Goal: Task Accomplishment & Management: Use online tool/utility

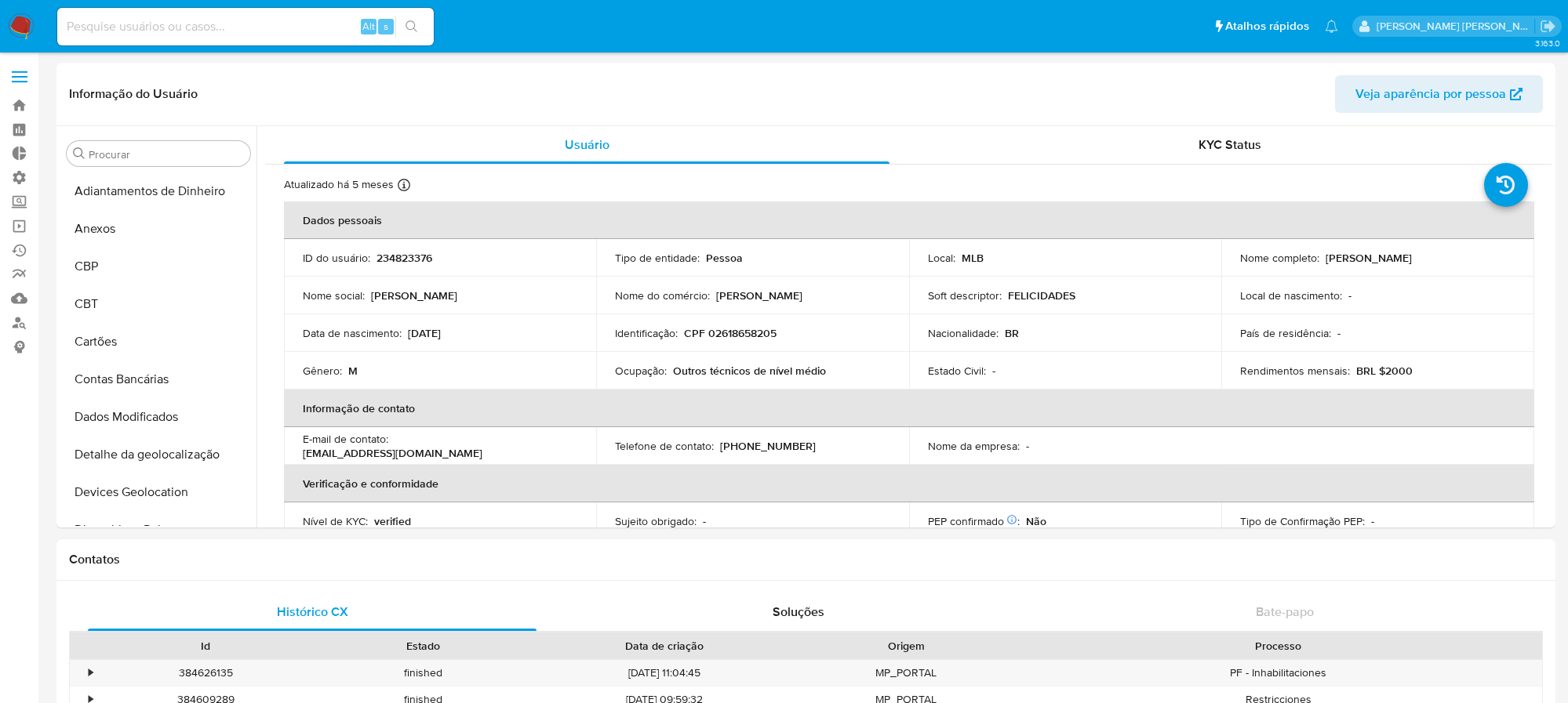
select select "10"
click at [134, 12] on div "Alt s" at bounding box center [245, 27] width 376 height 38
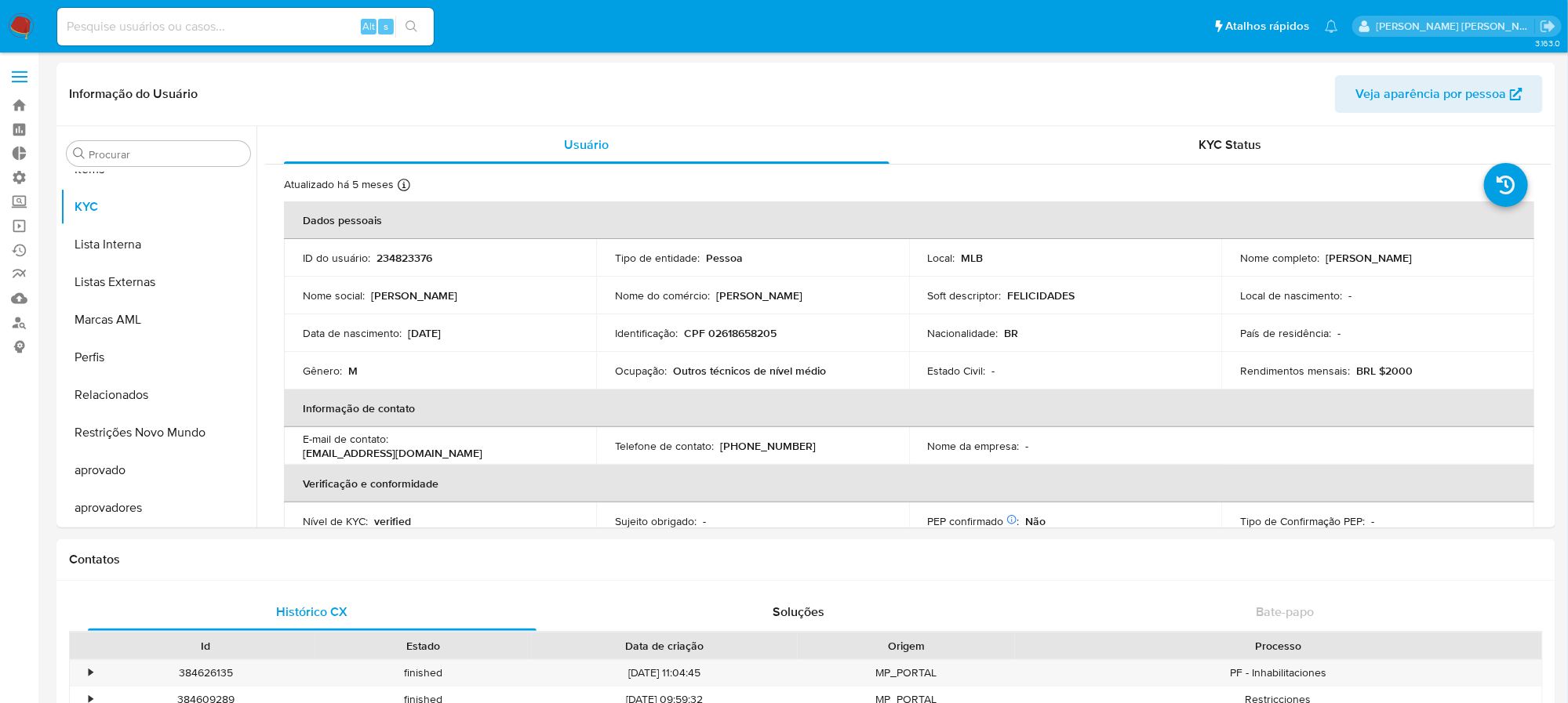
click at [131, 27] on input at bounding box center [245, 26] width 376 height 20
paste input "h3bJ2crP1QmsbSX6vK9tFoLF"
type input "h3bJ2crP1QmsbSX6vK9tFoLF"
click at [417, 29] on icon "search-icon" at bounding box center [412, 26] width 12 height 12
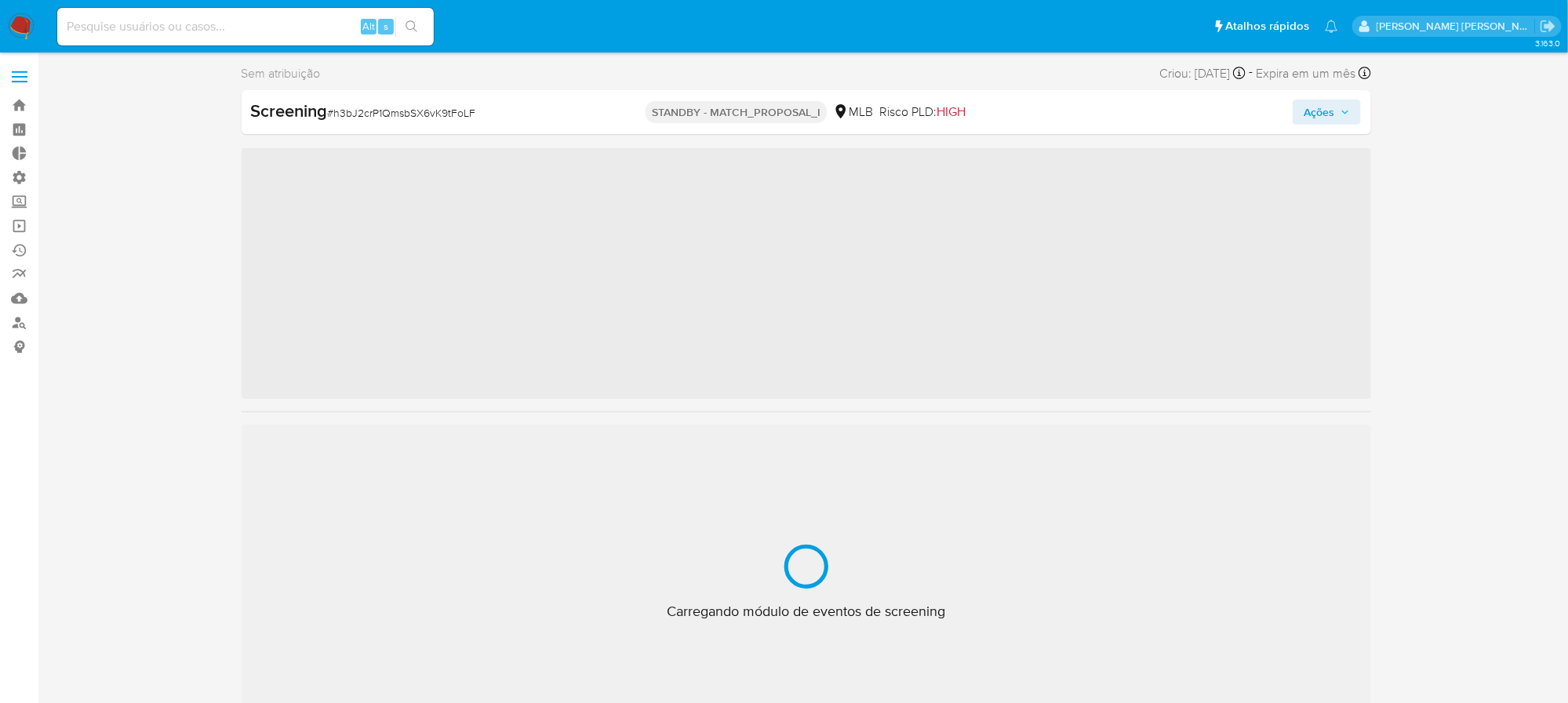
scroll to position [850, 0]
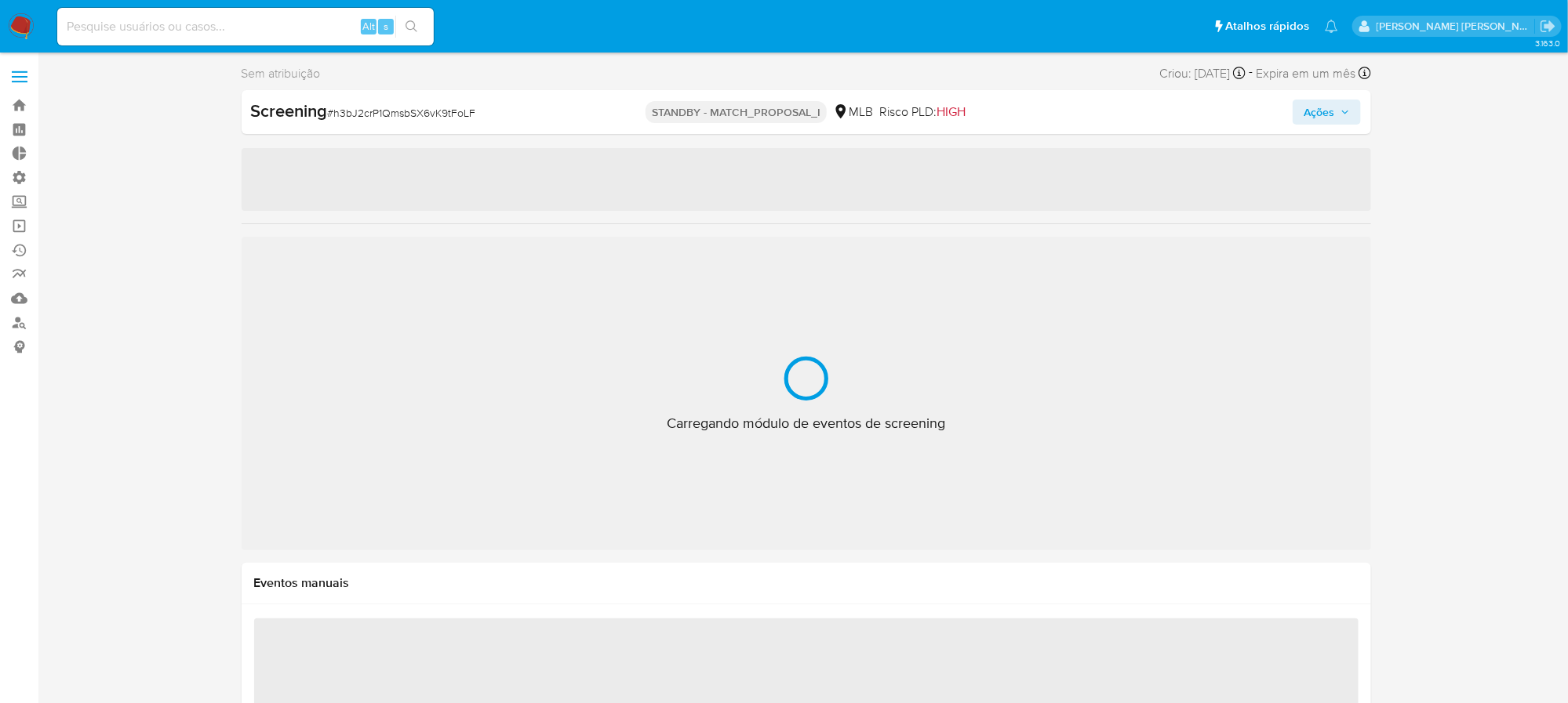
select select "10"
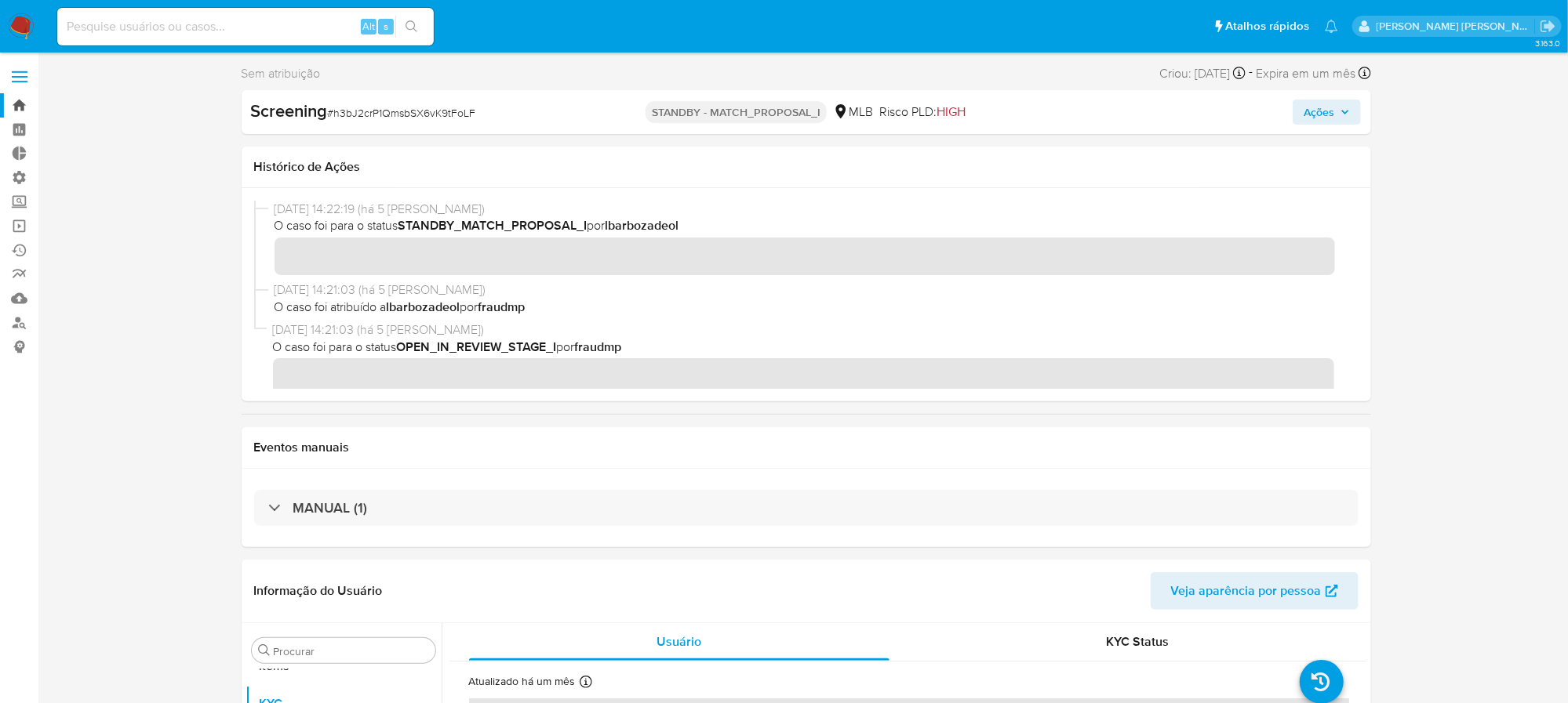
click at [8, 110] on link "Bandeja" at bounding box center [93, 105] width 187 height 24
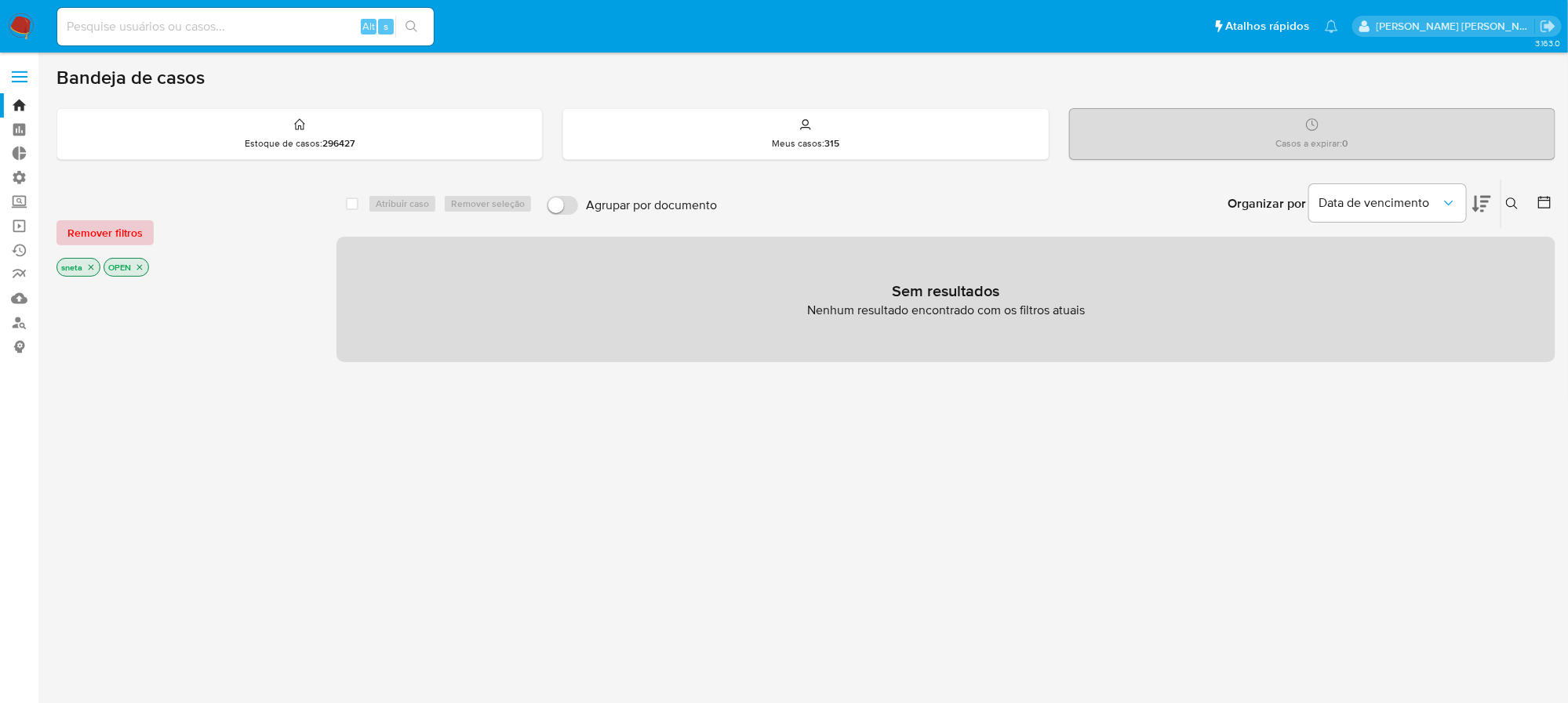
click at [131, 236] on span "Remover filtros" at bounding box center [105, 233] width 75 height 22
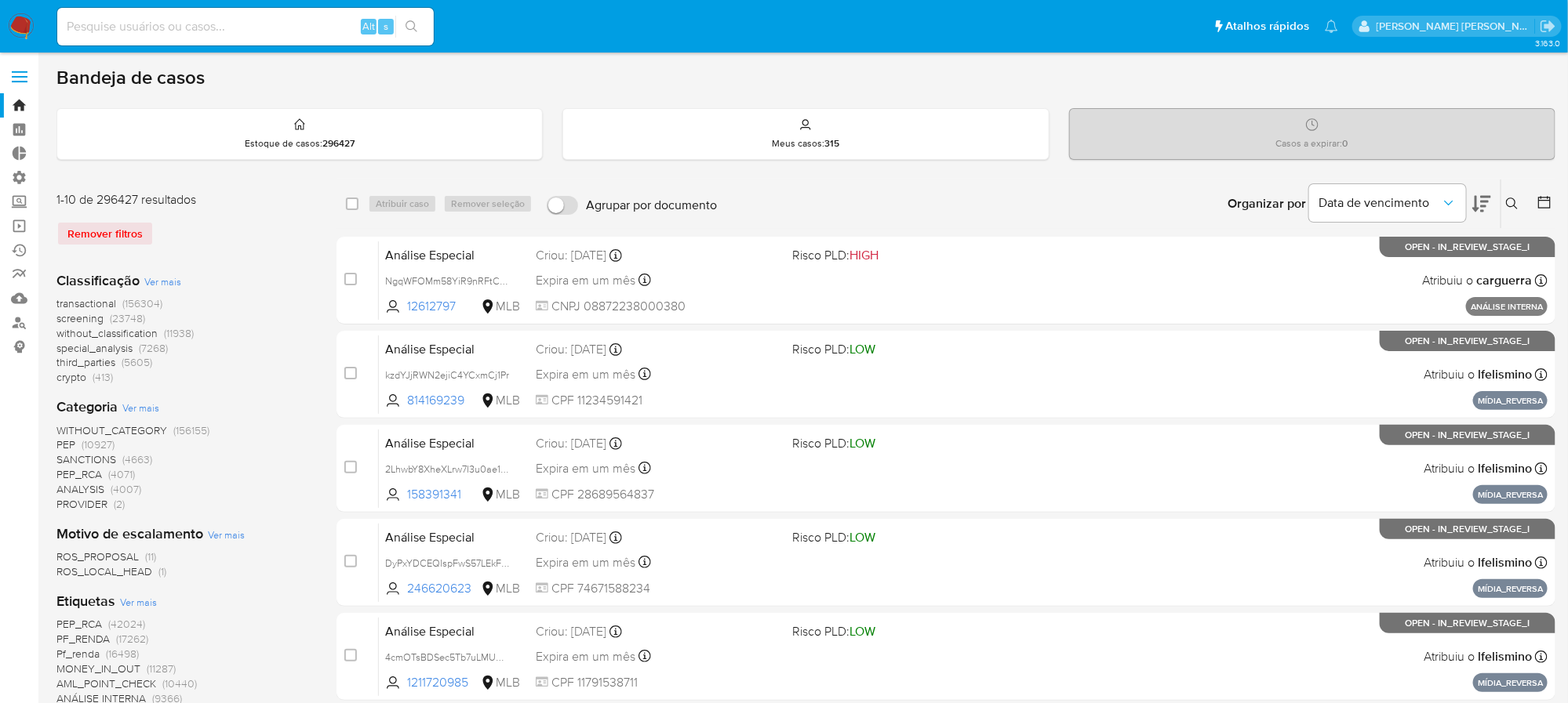
click at [1514, 198] on icon at bounding box center [1512, 203] width 11 height 11
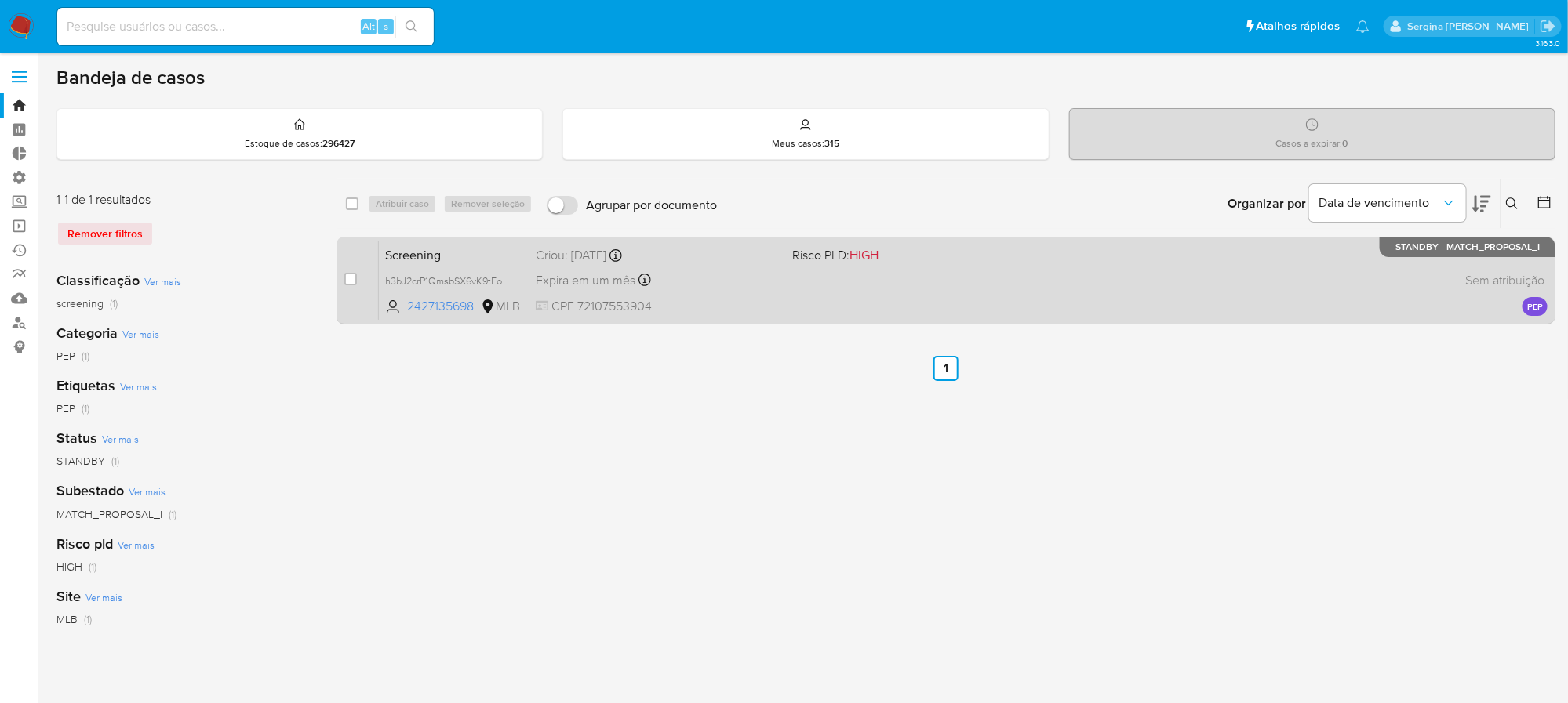
click at [346, 287] on div "case-item-checkbox" at bounding box center [350, 280] width 12 height 19
click at [346, 276] on input "checkbox" at bounding box center [350, 278] width 12 height 12
checkbox input "true"
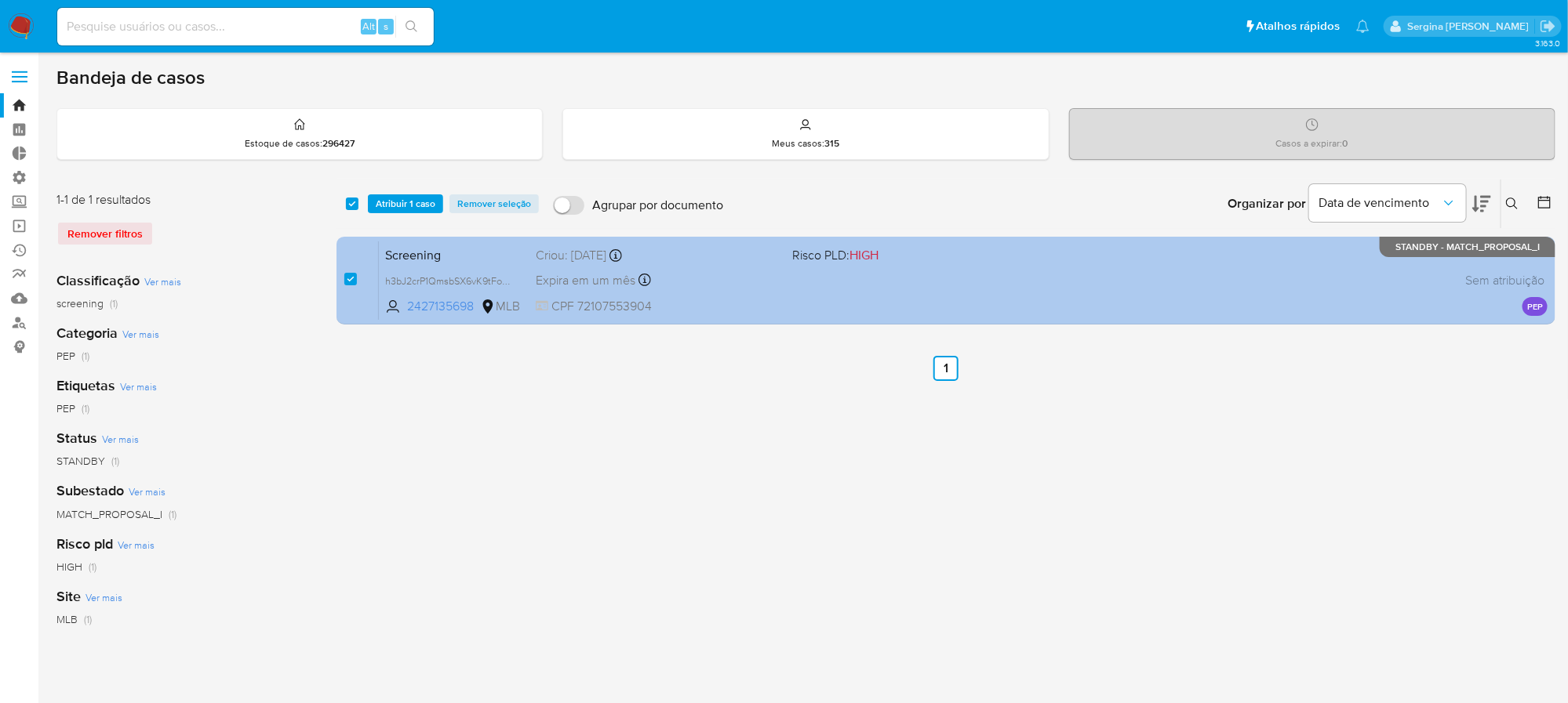
click at [744, 278] on div "Expira em um mês Expira em 23/11/2025 14:21:04" at bounding box center [657, 280] width 243 height 21
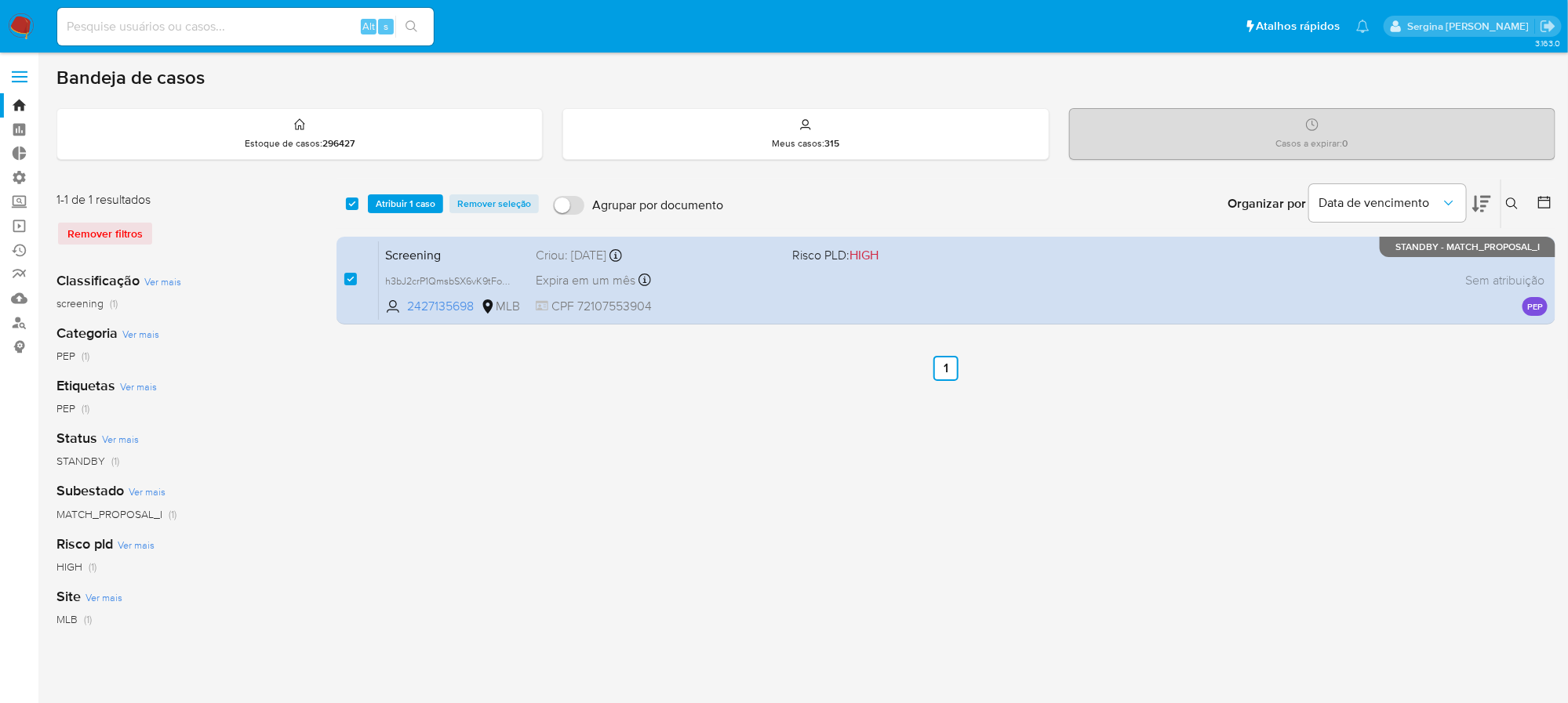
click at [422, 205] on span "Atribuir 1 caso" at bounding box center [405, 203] width 60 height 16
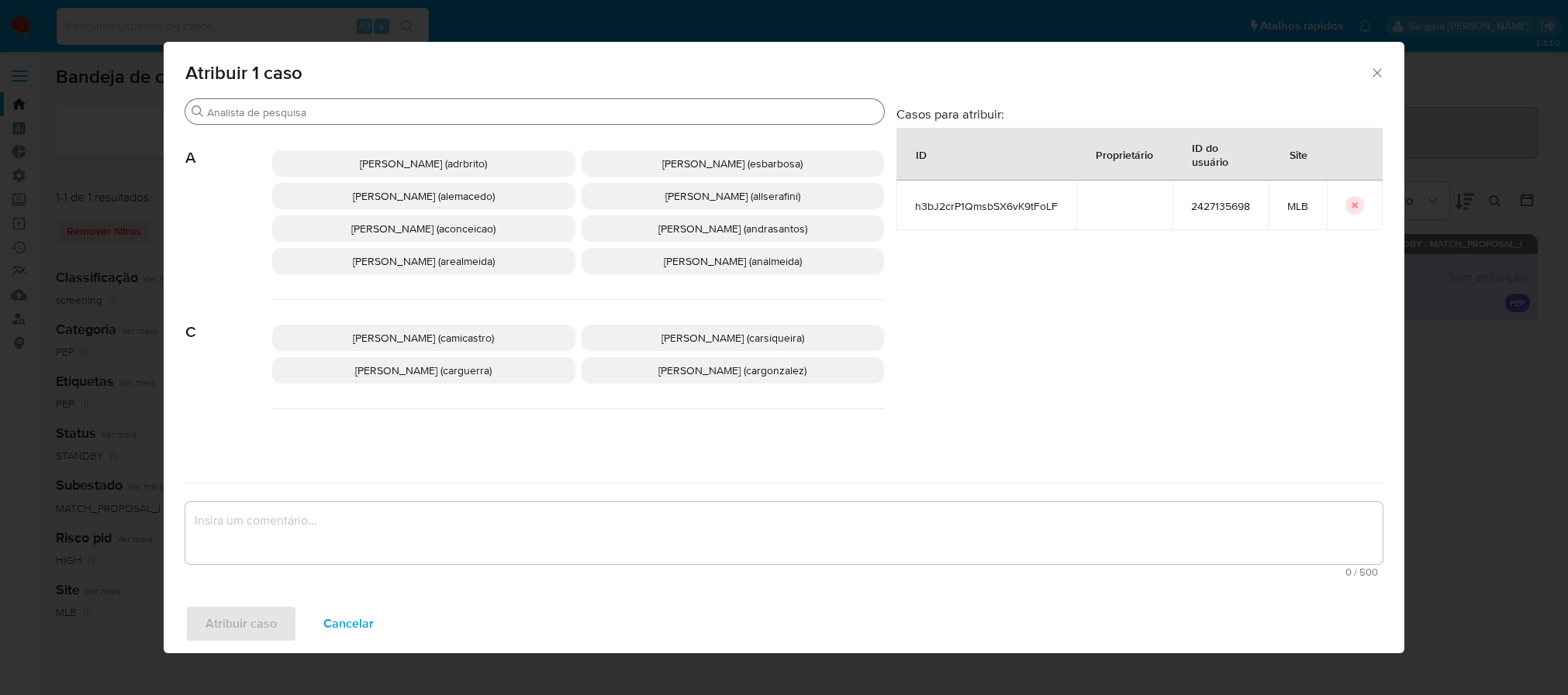
click at [291, 106] on input "Buscar" at bounding box center [542, 112] width 671 height 14
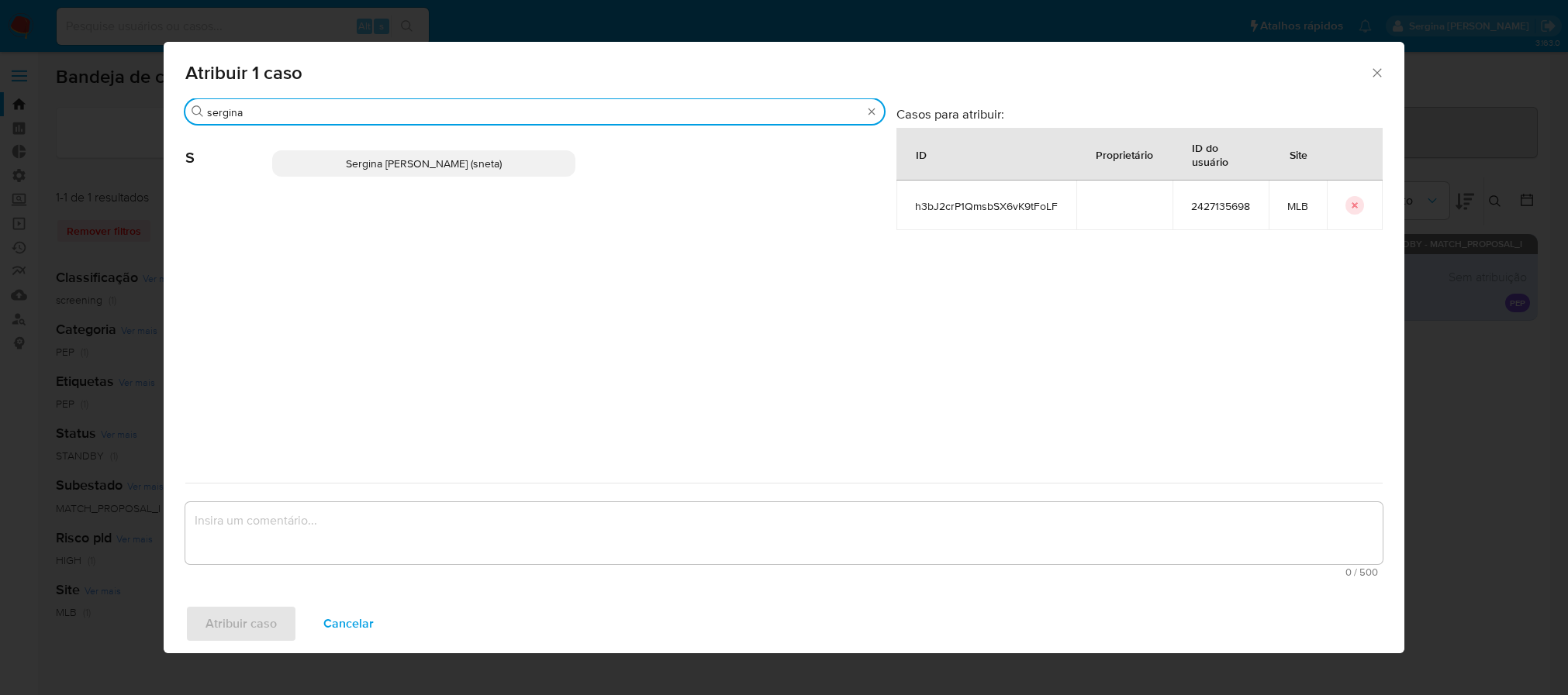
type input "sergina"
click at [382, 170] on p "Sergina Maria Neta (sneta)" at bounding box center [424, 163] width 304 height 27
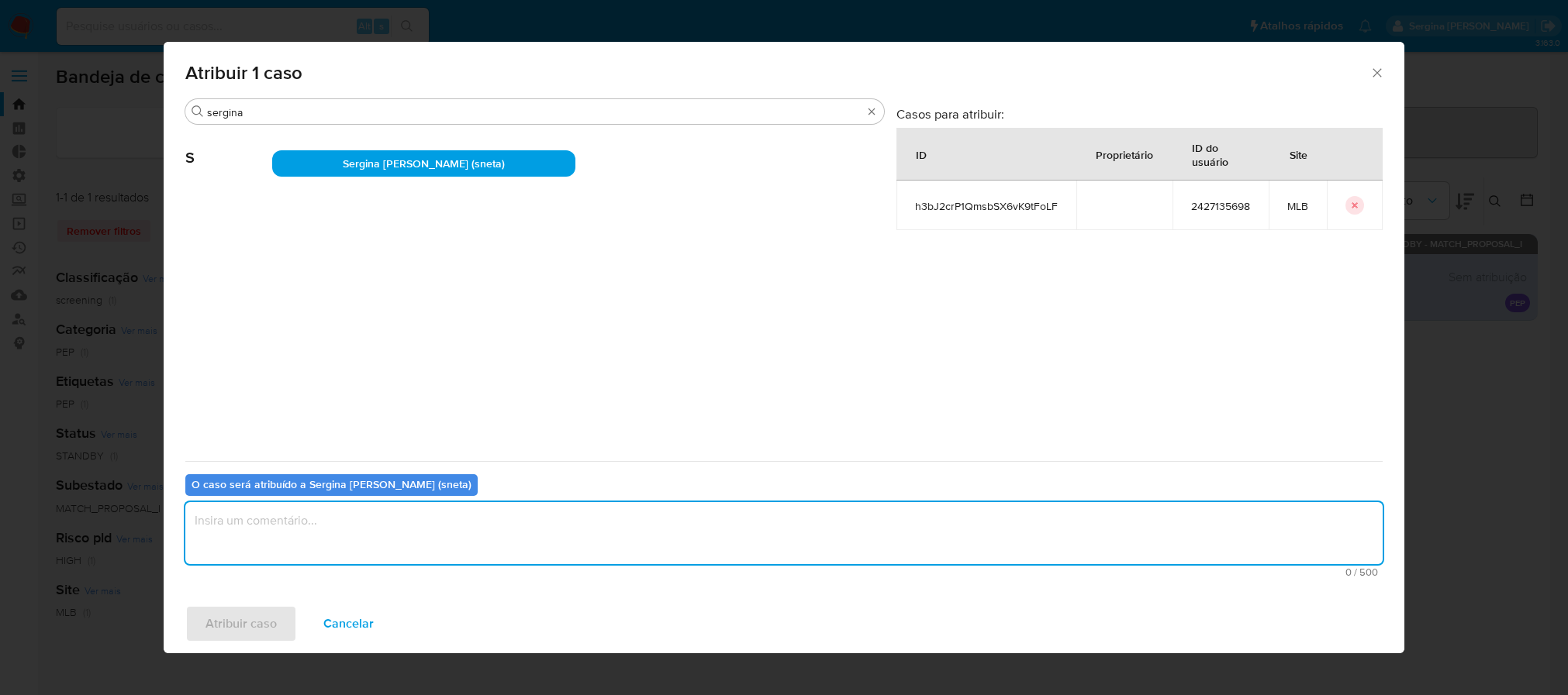
click at [270, 542] on textarea "assign-modal" at bounding box center [784, 533] width 1197 height 62
type textarea "Excluir marcação indevida"
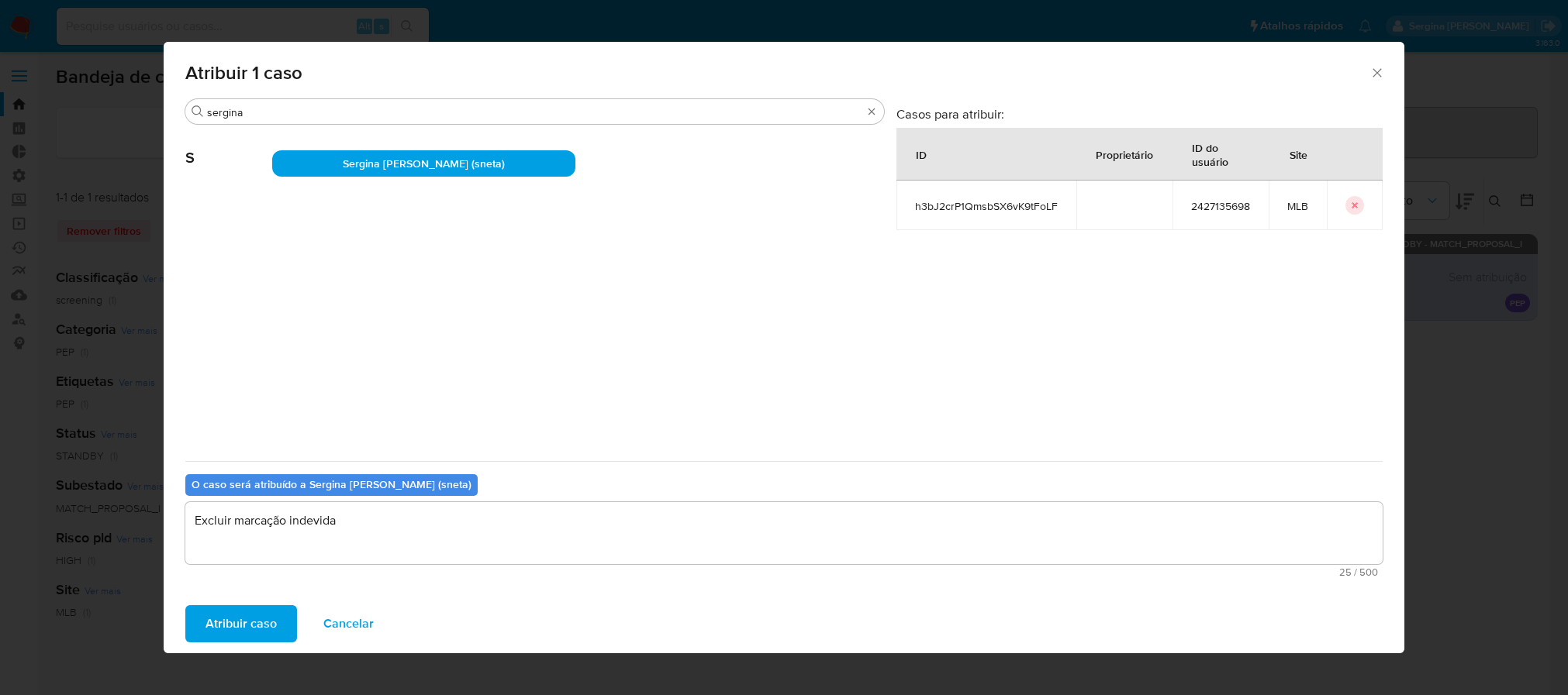
click at [259, 628] on span "Atribuir caso" at bounding box center [241, 624] width 71 height 34
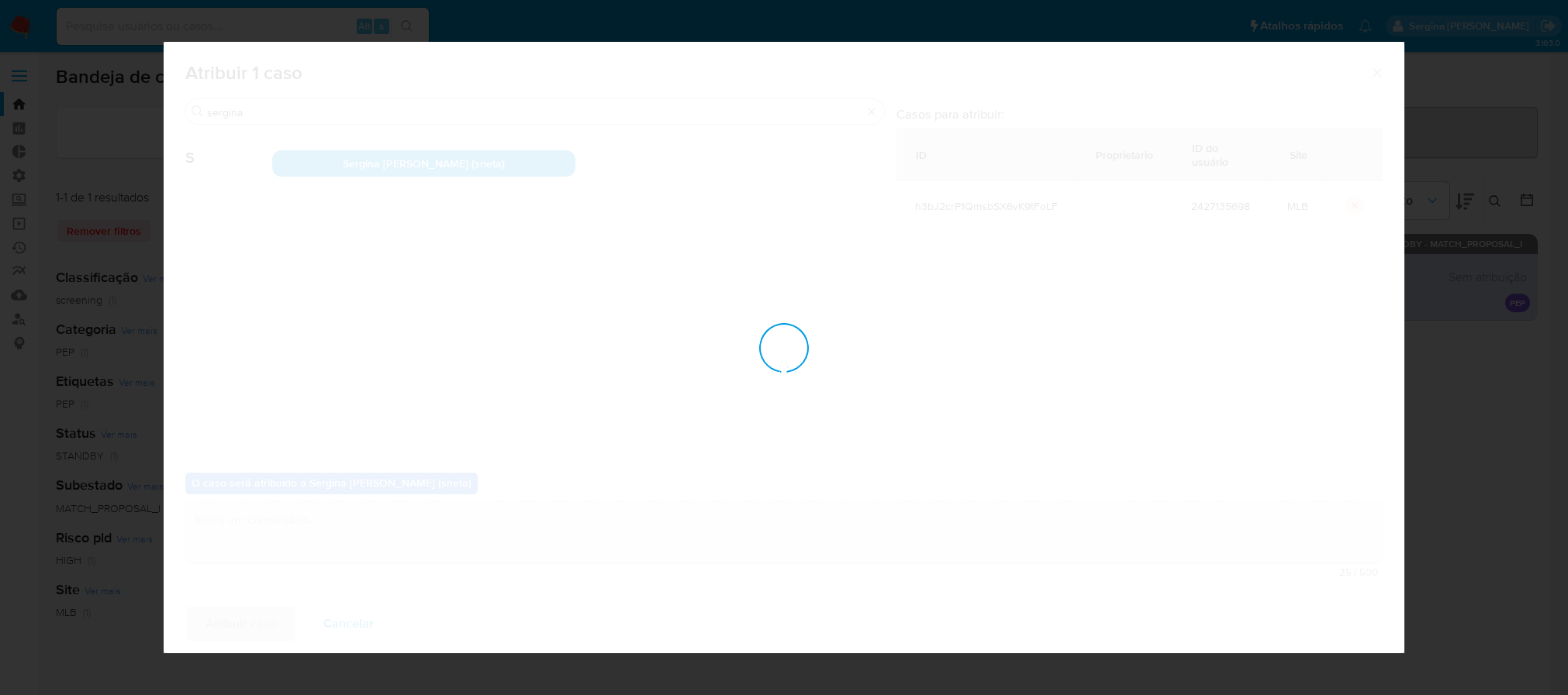
checkbox input "false"
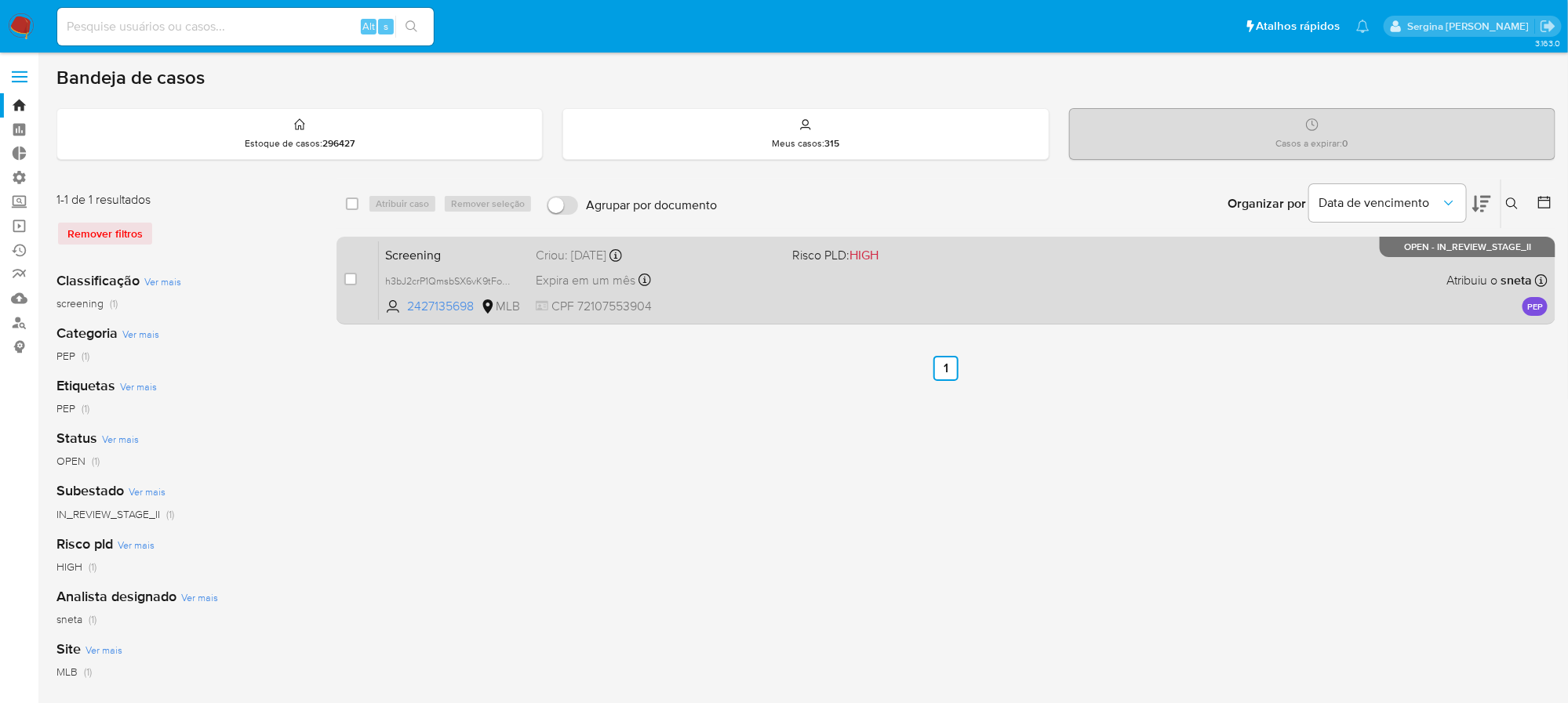
click at [860, 292] on div "Screening h3bJ2crP1QmsbSX6vK9tFoLF 2427135698 MLB Risco PLD: HIGH Criou: 09/10/…" at bounding box center [963, 280] width 1169 height 79
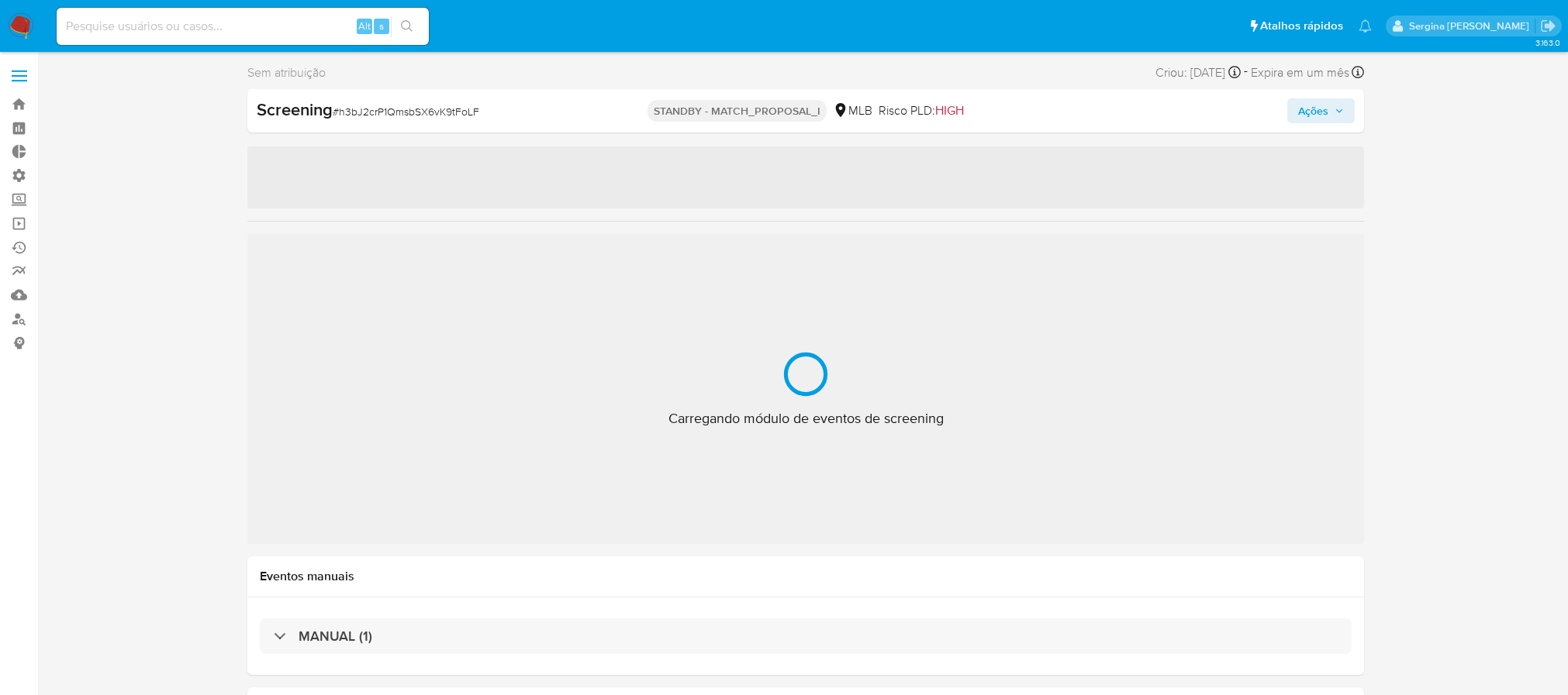
select select "10"
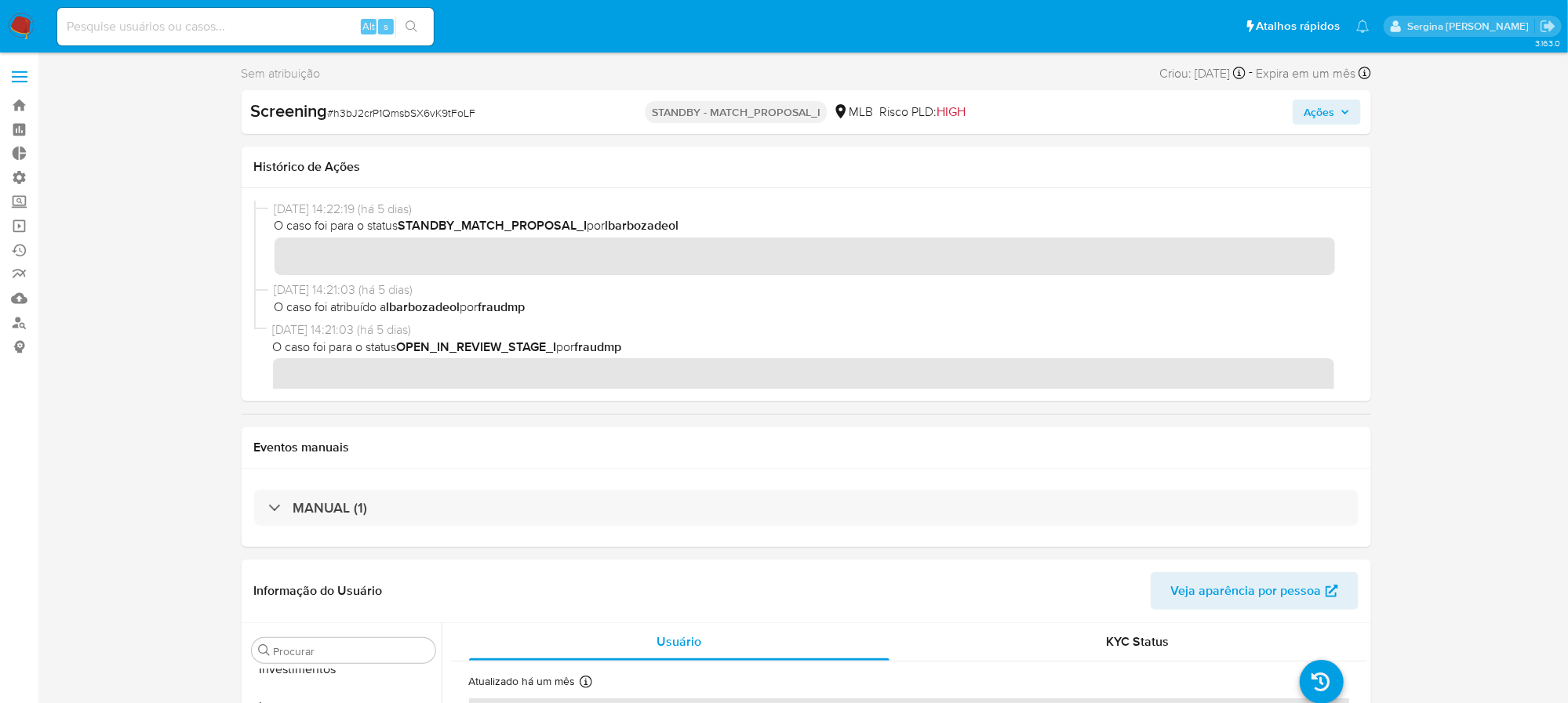
scroll to position [850, 0]
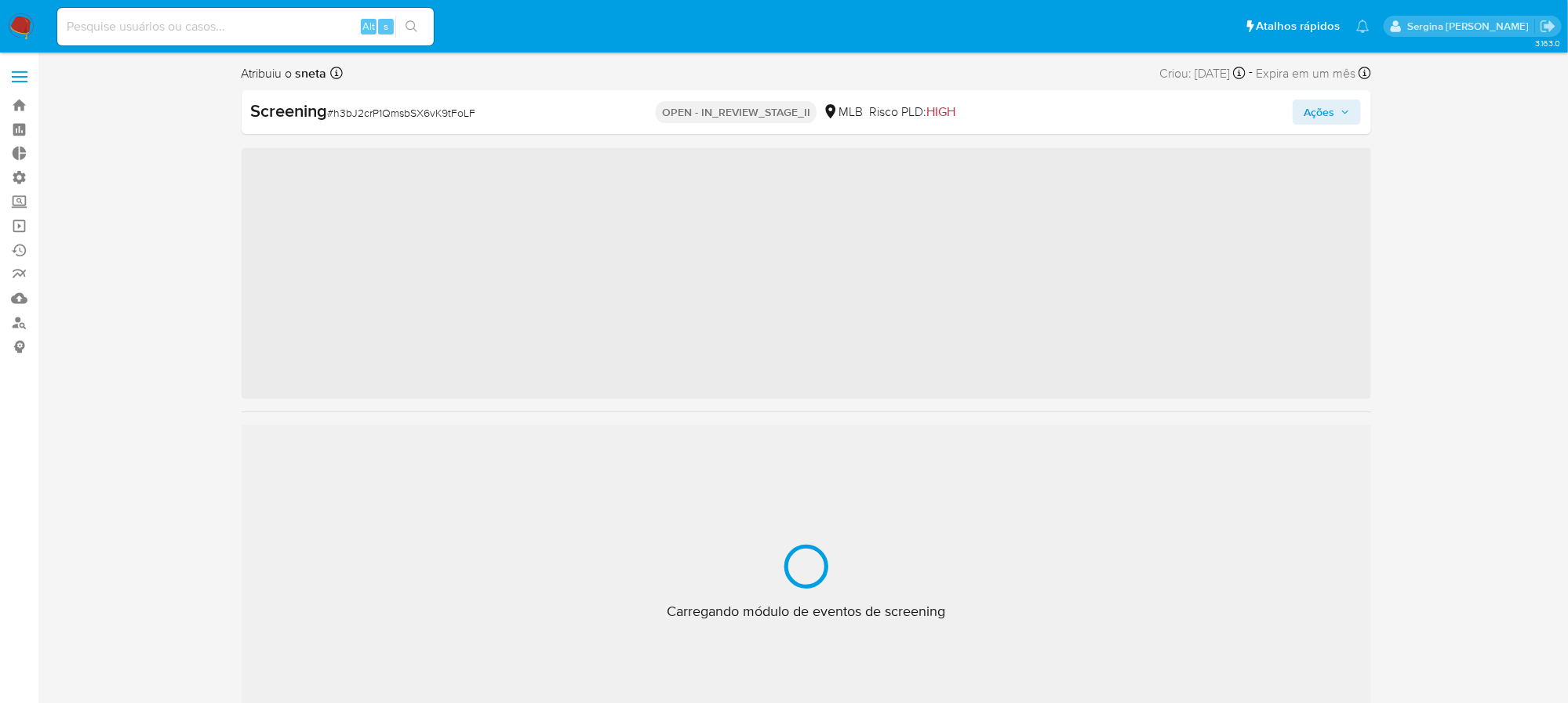
scroll to position [850, 0]
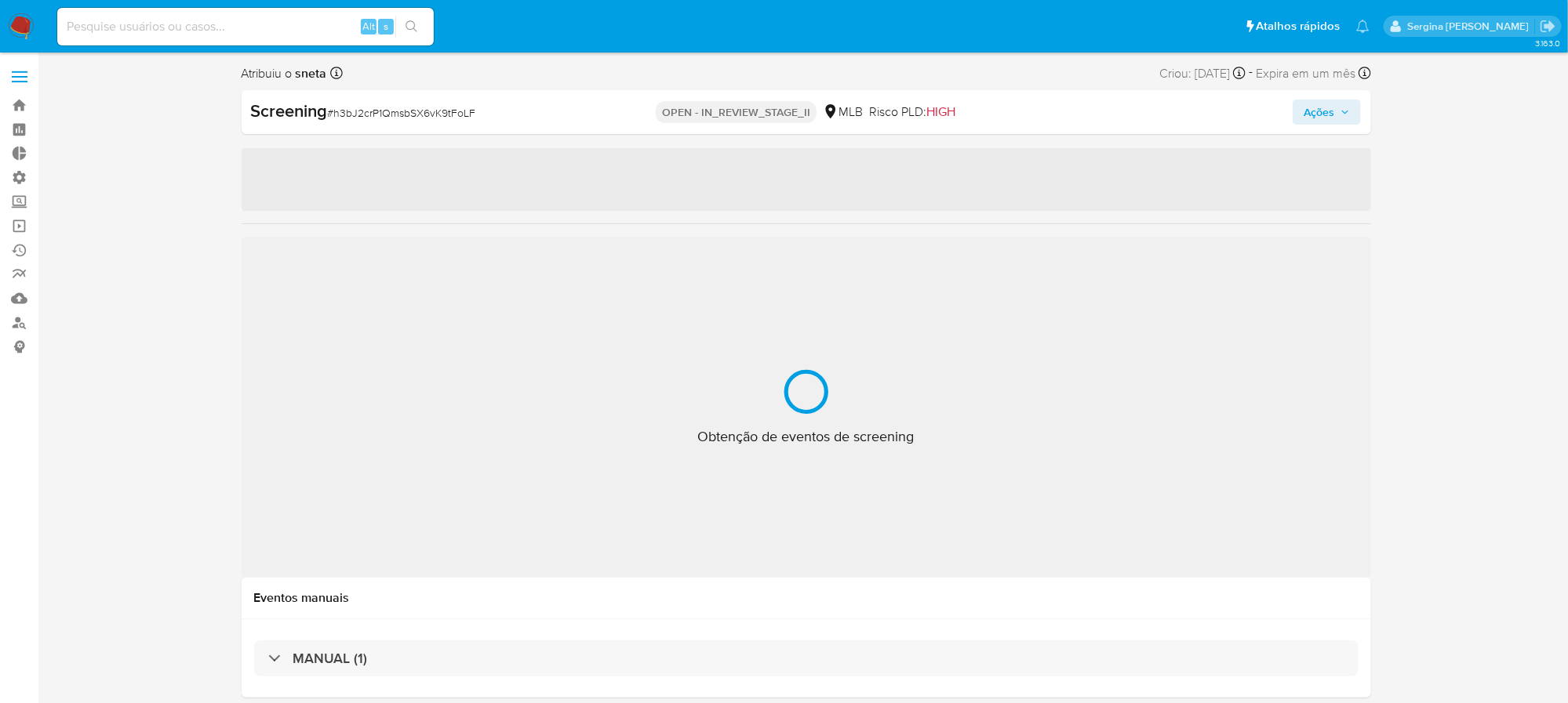
select select "10"
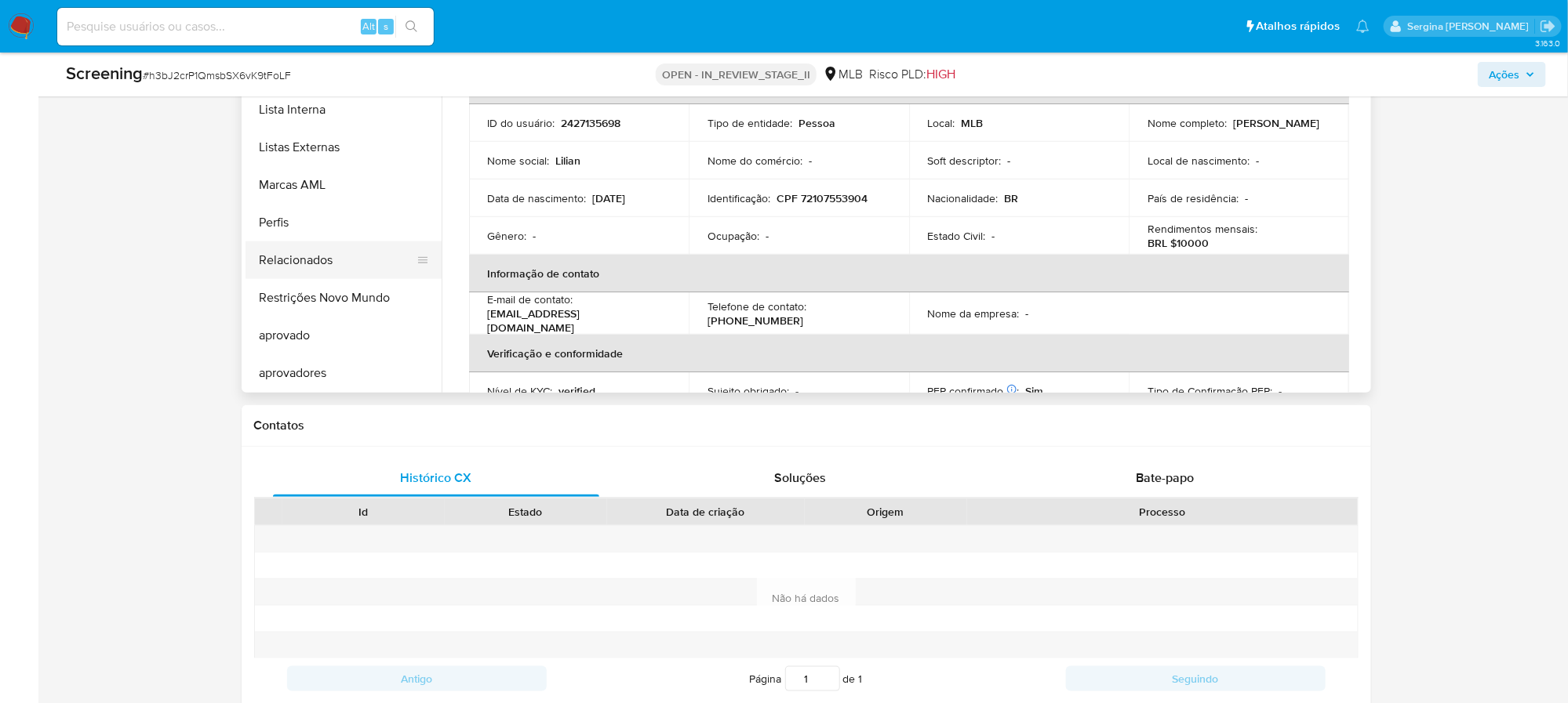
scroll to position [732, 0]
click at [301, 222] on button "Lista Interna" at bounding box center [337, 227] width 184 height 38
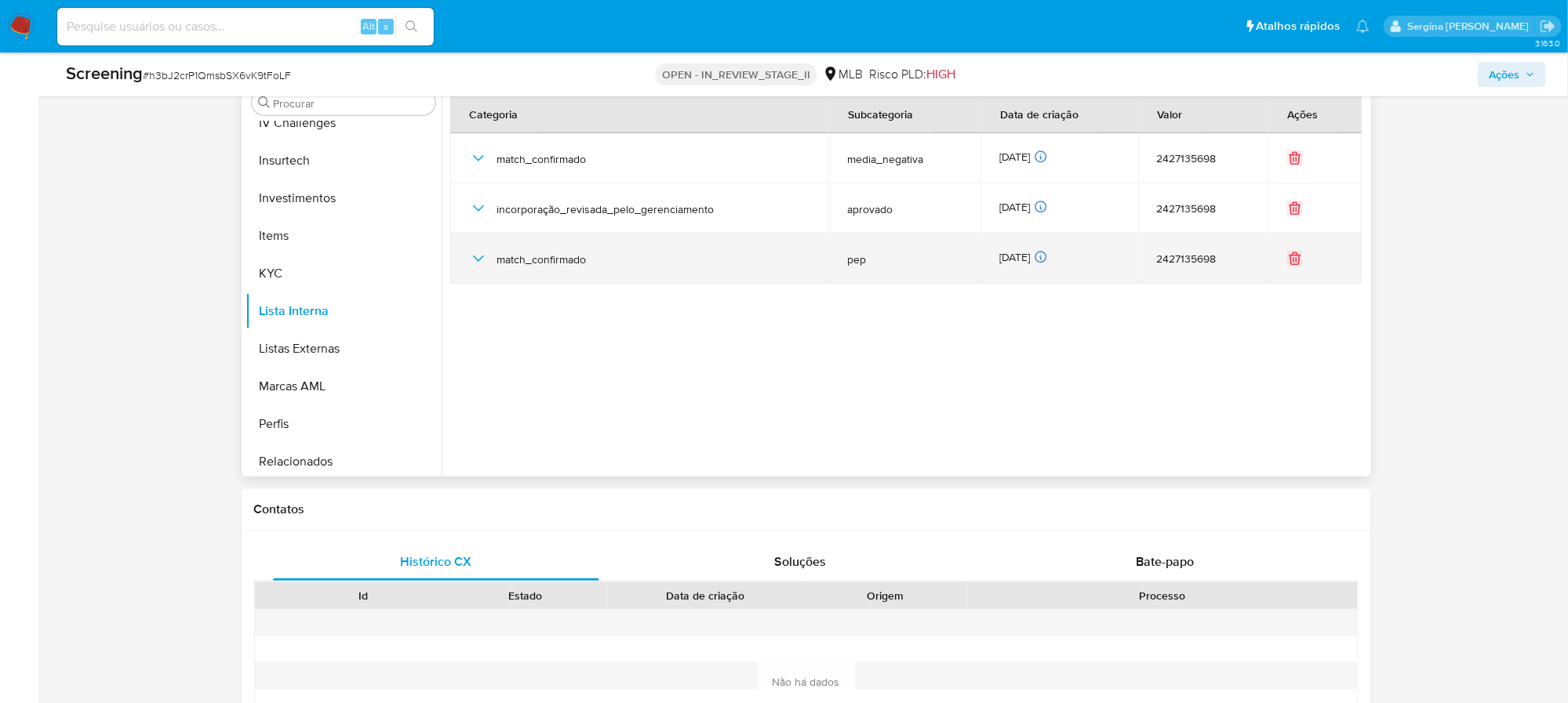
scroll to position [470, 0]
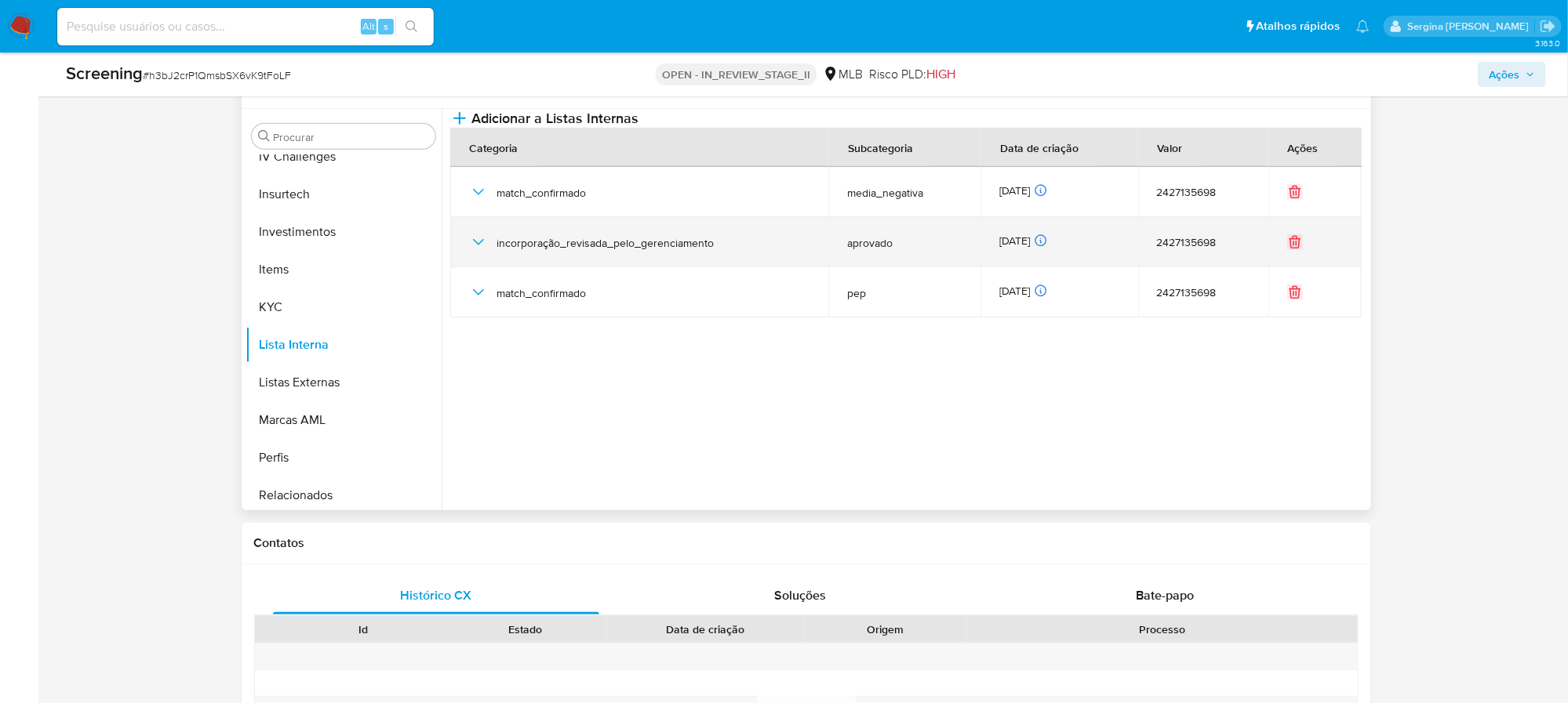
click at [479, 251] on icon "button" at bounding box center [478, 242] width 19 height 19
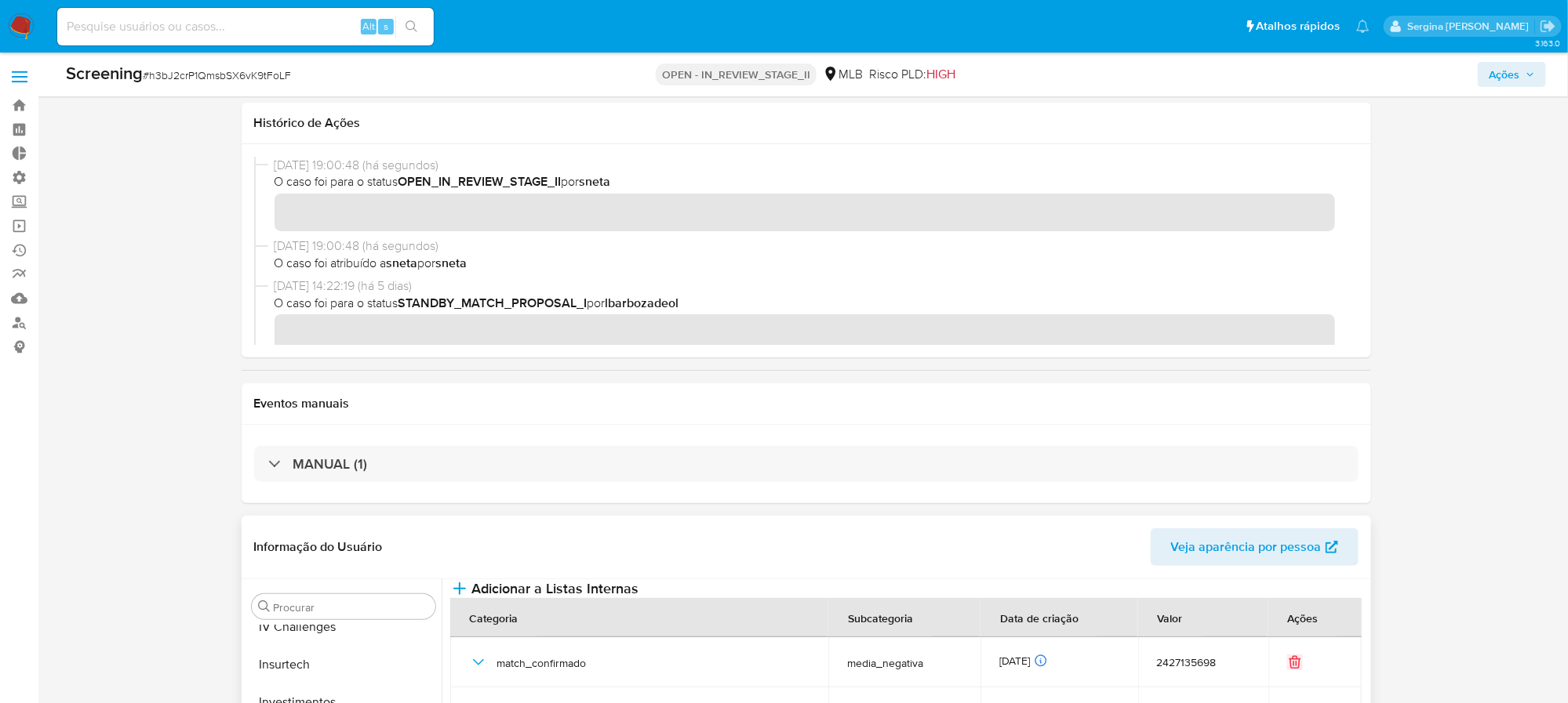
scroll to position [353, 0]
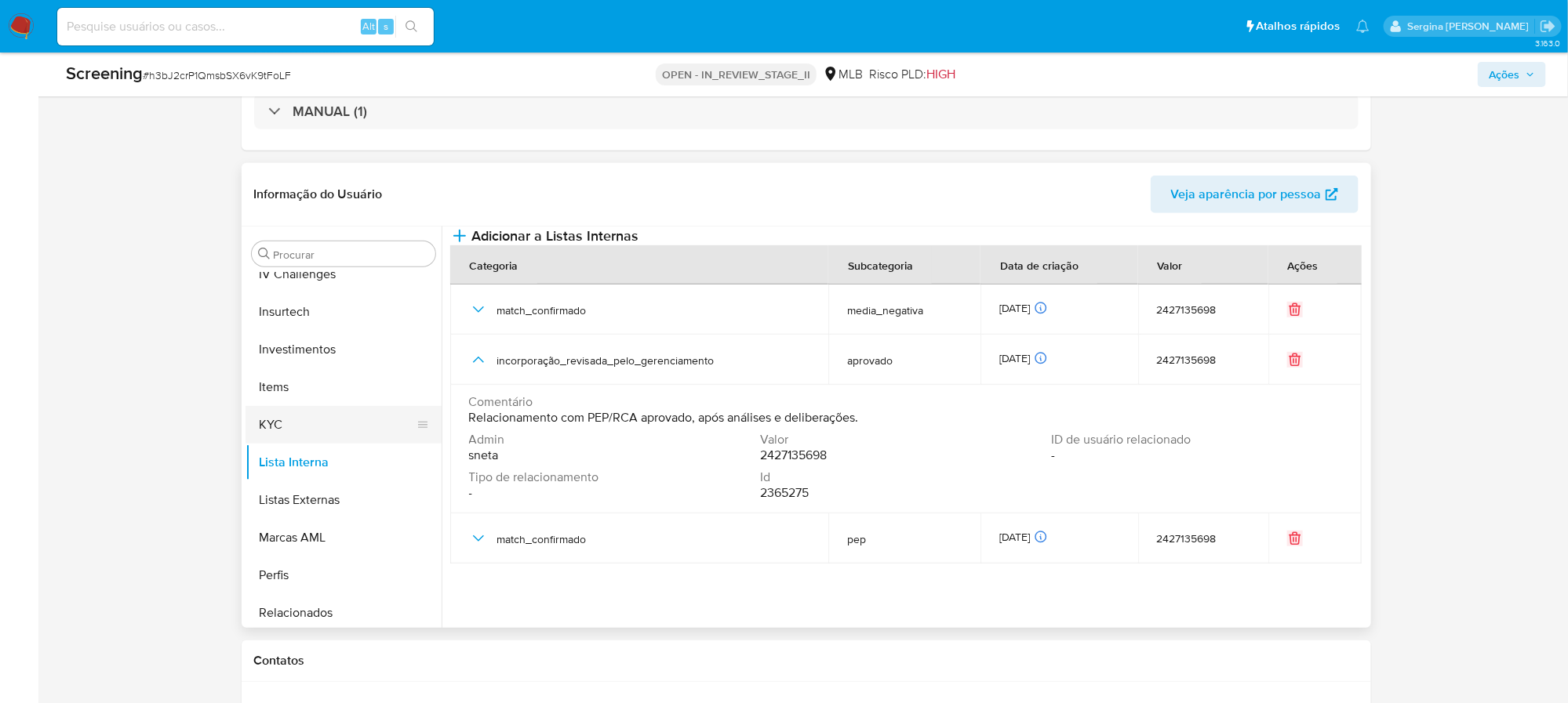
click at [281, 425] on button "KYC" at bounding box center [337, 425] width 184 height 38
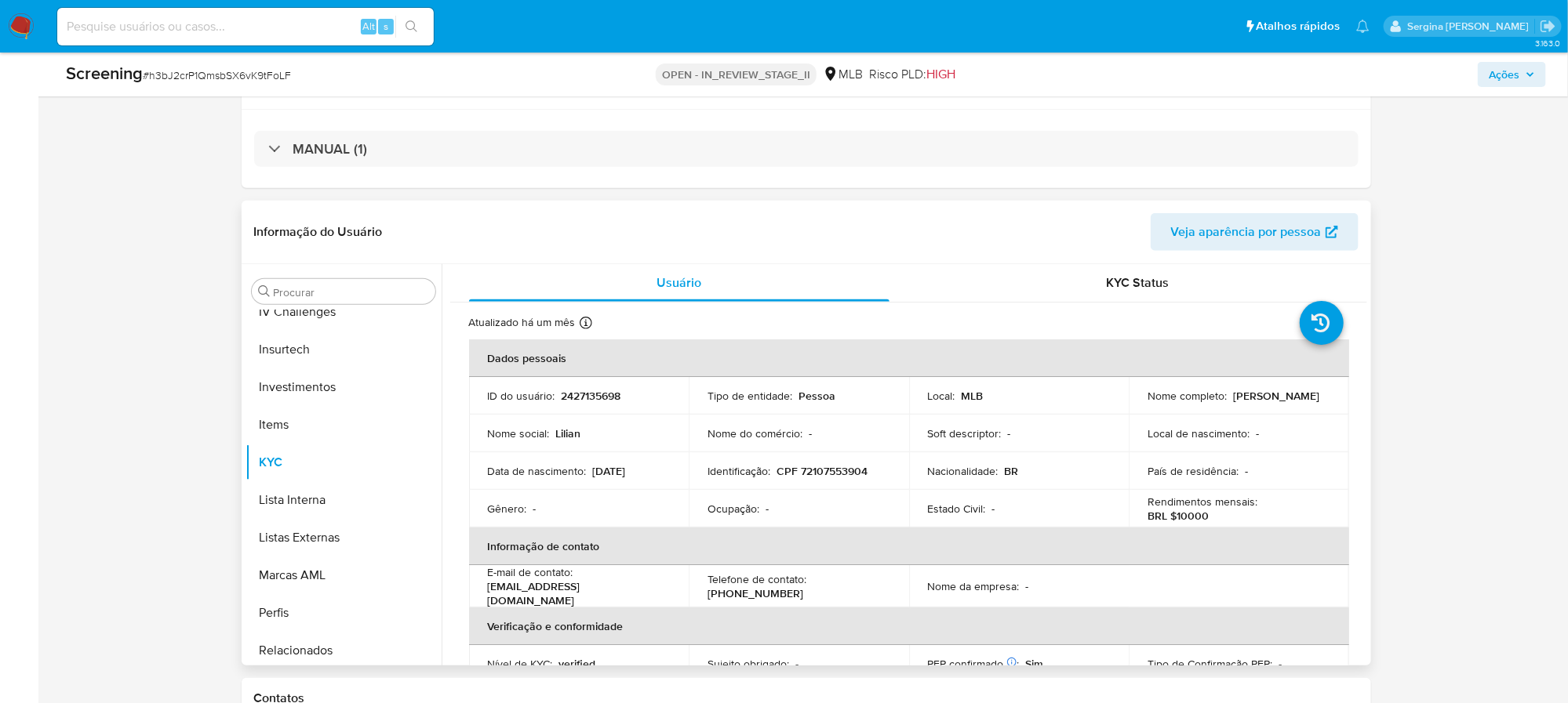
scroll to position [0, 0]
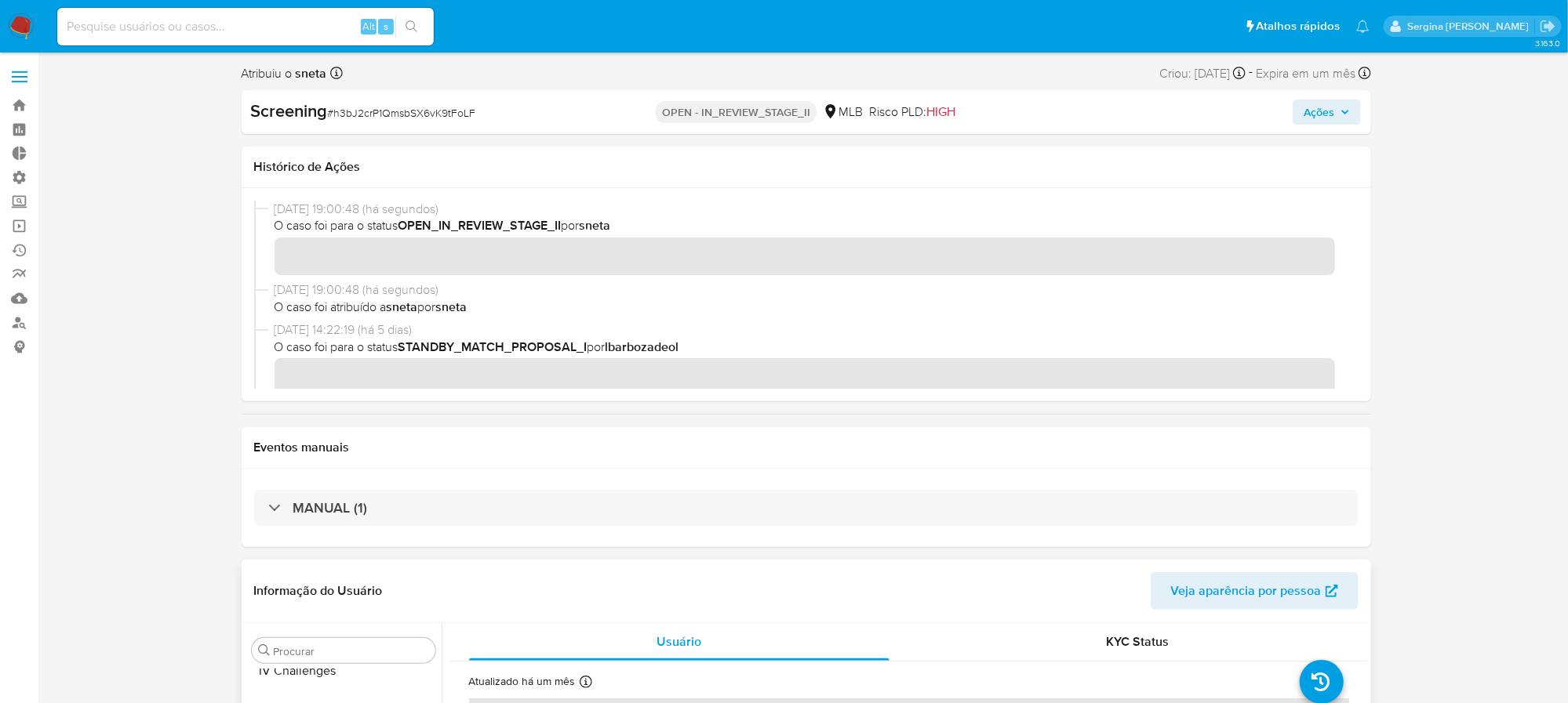
click at [1186, 598] on span "Veja aparência por pessoa" at bounding box center [1246, 591] width 150 height 38
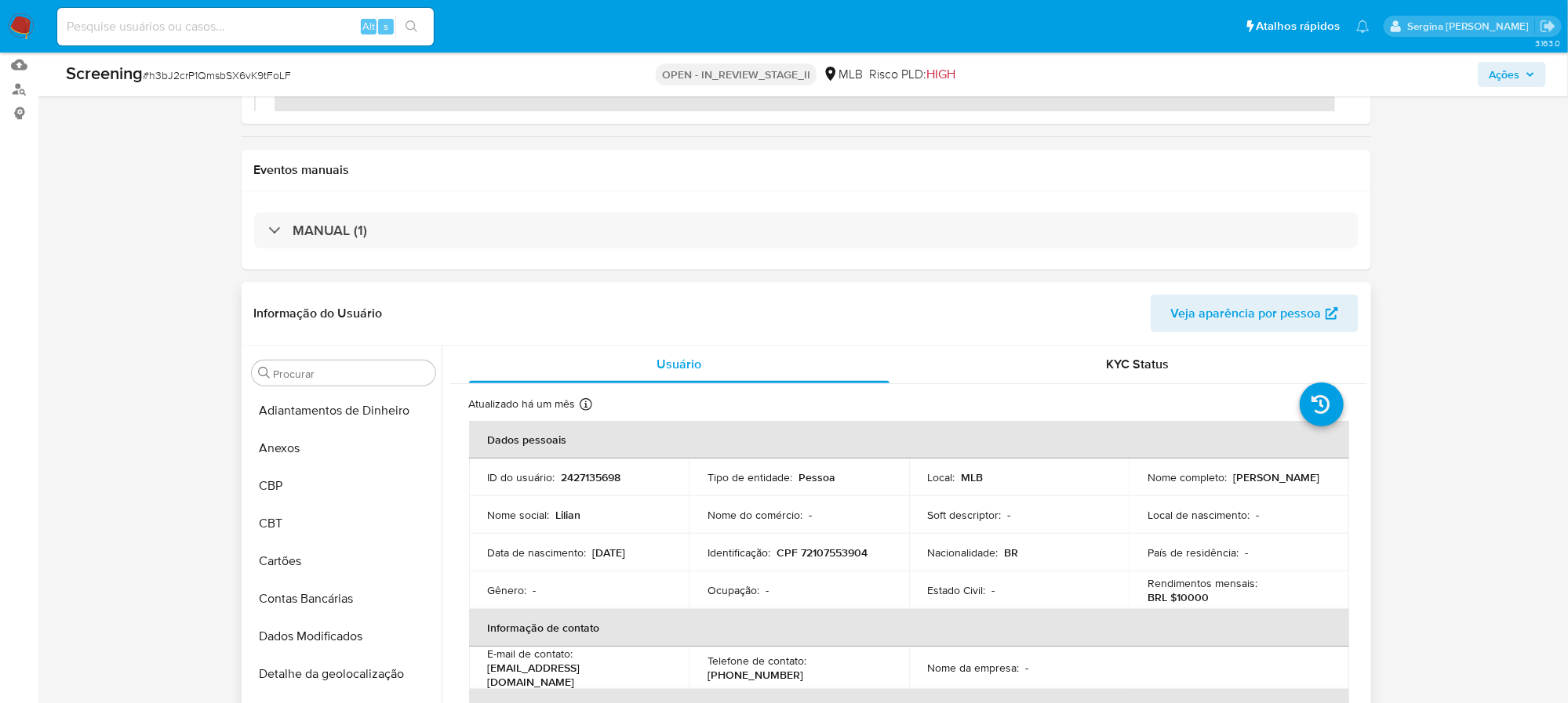
scroll to position [235, 0]
click at [318, 372] on input "Procurar" at bounding box center [351, 372] width 155 height 14
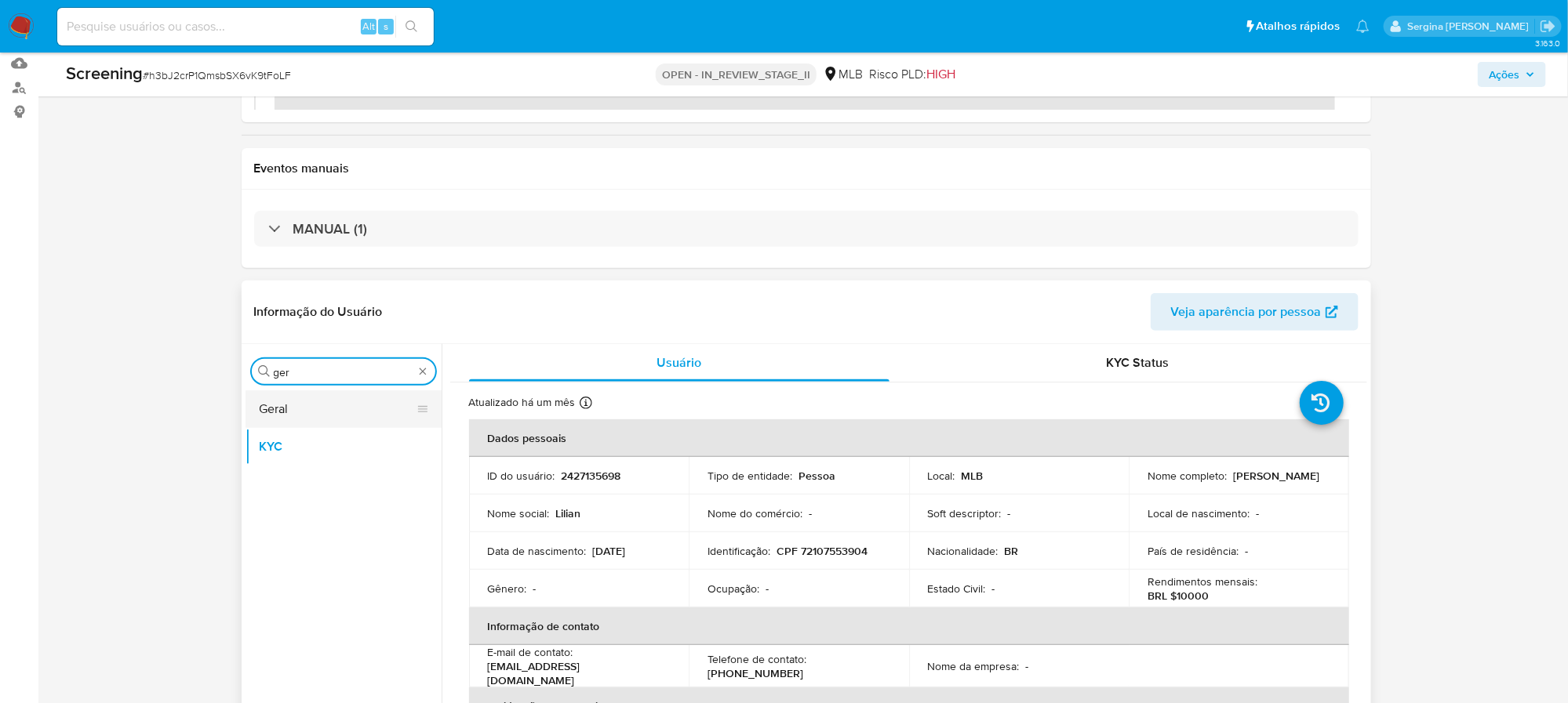
type input "ger"
click at [308, 419] on button "Geral" at bounding box center [337, 409] width 184 height 38
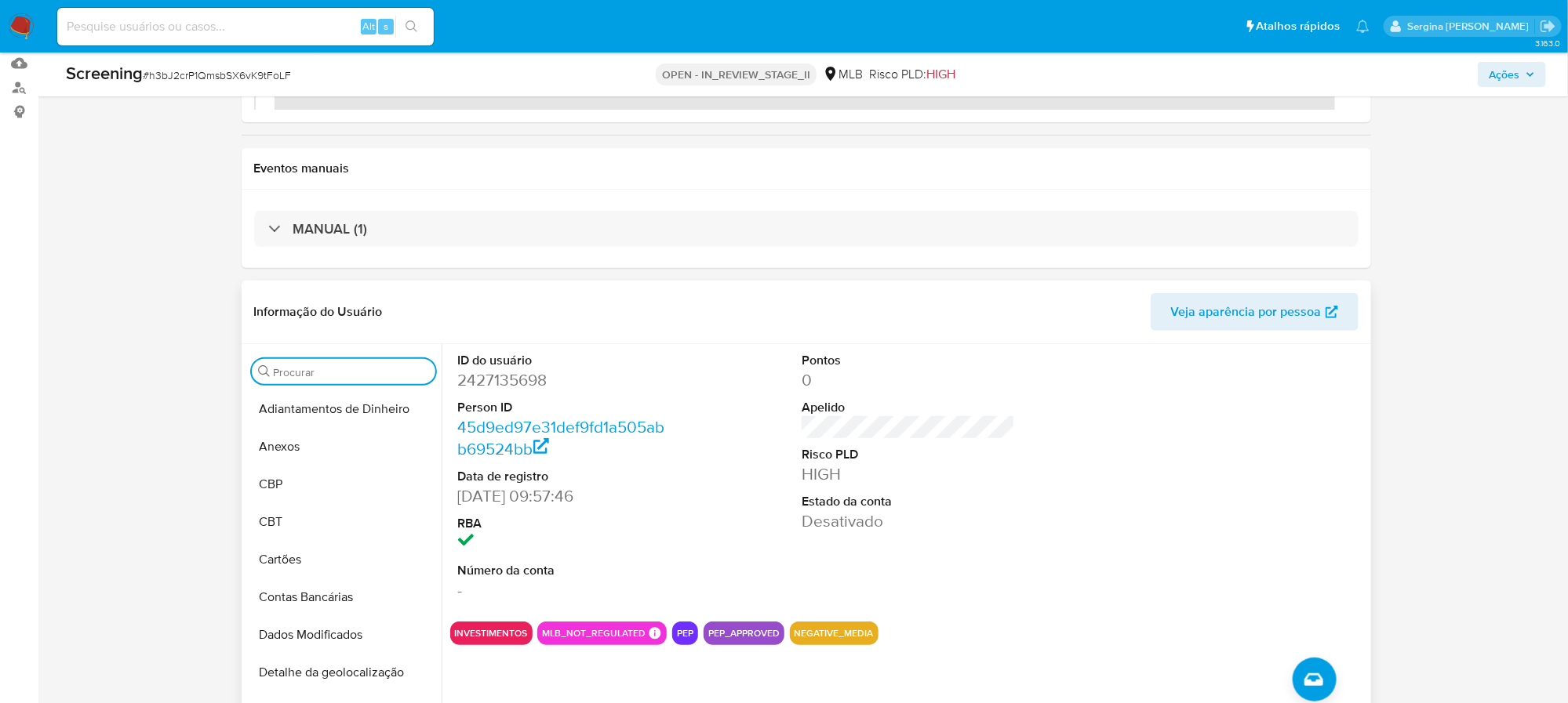
click at [1102, 468] on div "ID do usuário 2427135698 Person ID 45d9ed97e31def9fd1a505abb69524bb Data de reg…" at bounding box center [908, 477] width 917 height 265
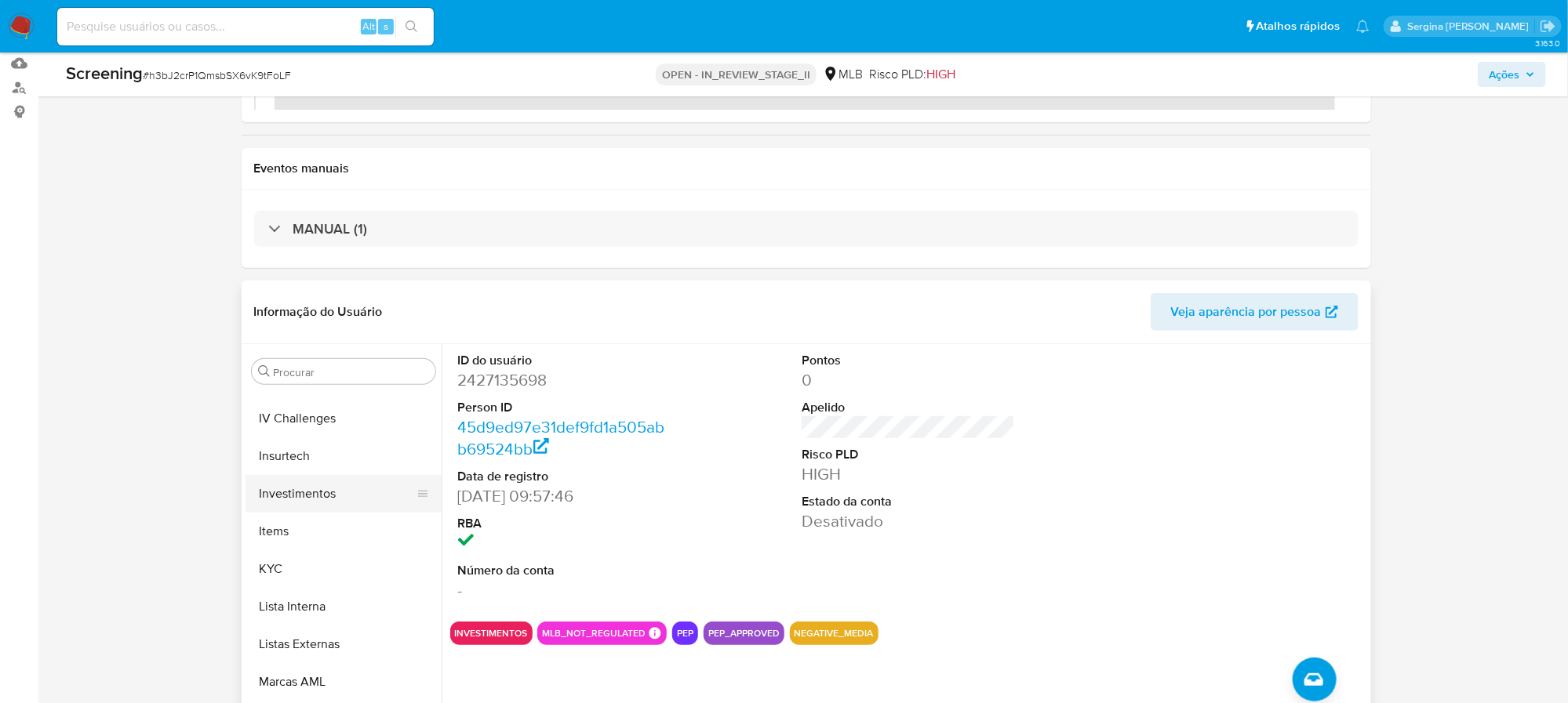
scroll to position [823, 0]
click at [300, 490] on button "Lista Interna" at bounding box center [337, 489] width 184 height 38
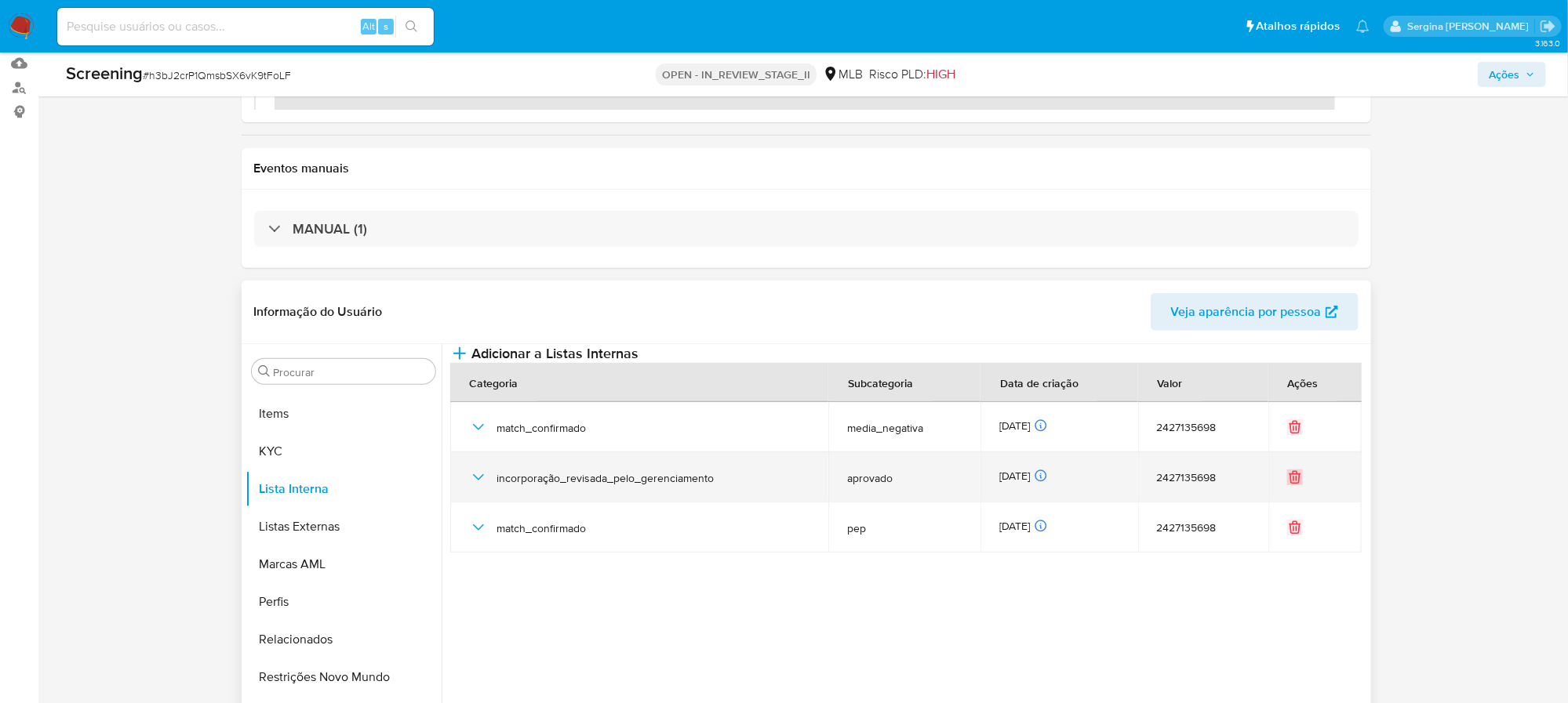
click at [1294, 485] on icon "Eliminar" at bounding box center [1294, 477] width 16 height 16
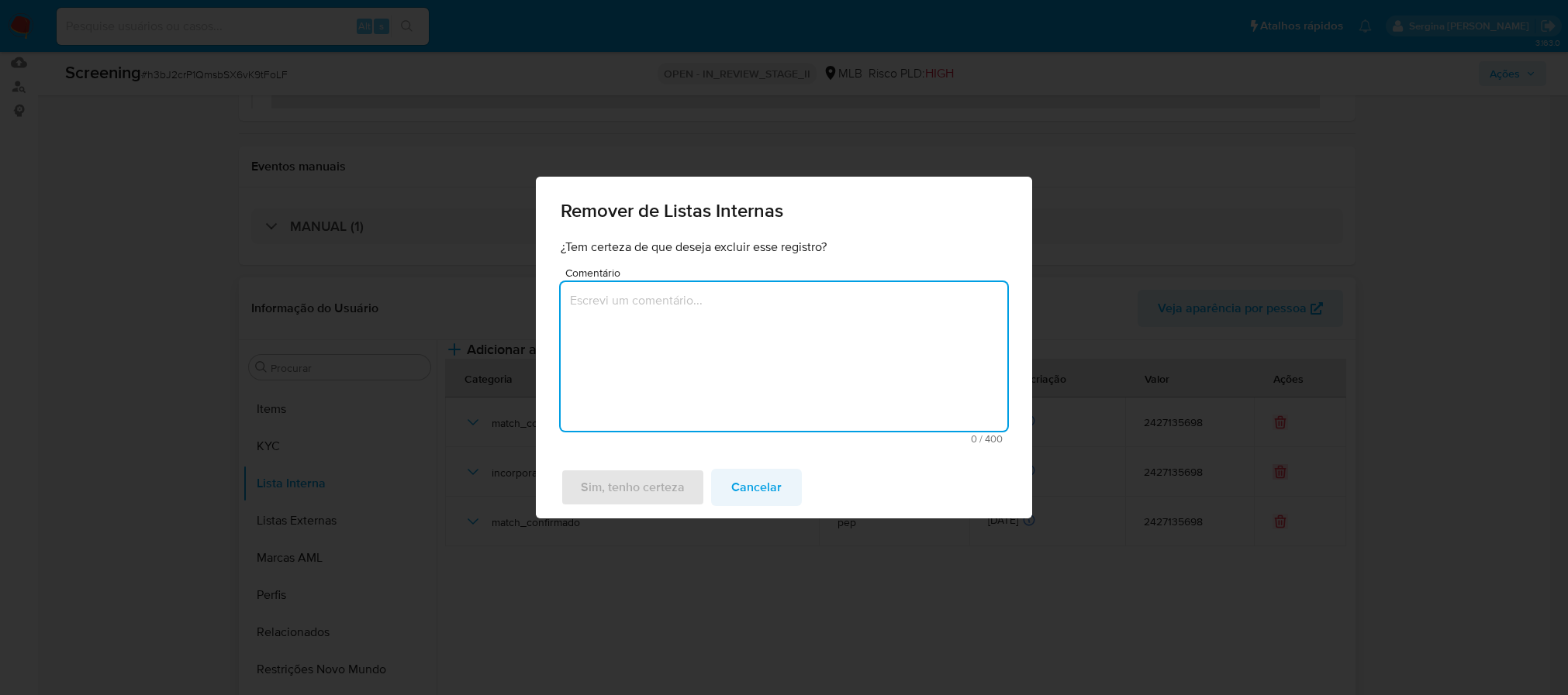
click at [757, 479] on span "Cancelar" at bounding box center [757, 488] width 50 height 34
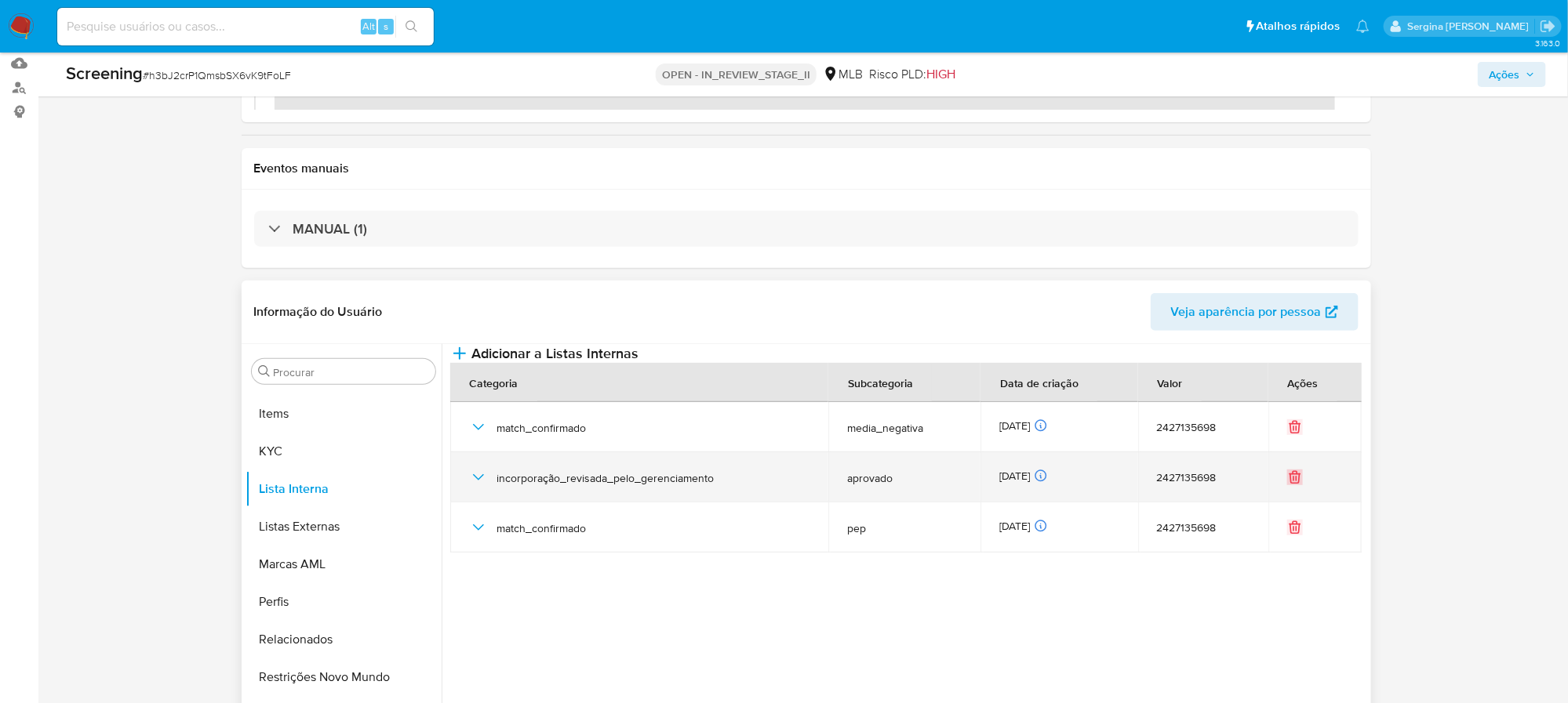
click at [1294, 481] on icon "Eliminar" at bounding box center [1294, 478] width 0 height 4
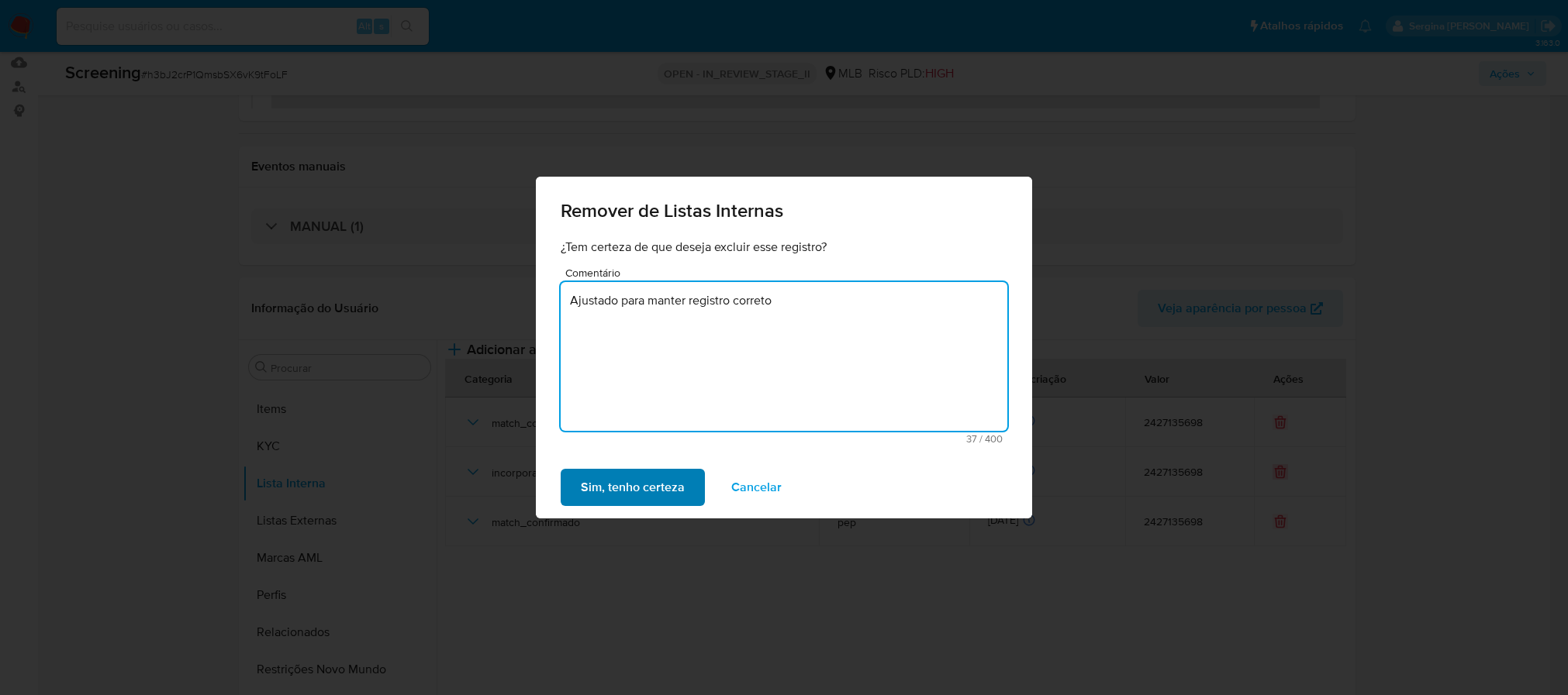
type textarea "Ajustado para manter registro correto"
click at [660, 502] on span "Sim, tenho certeza" at bounding box center [632, 488] width 104 height 34
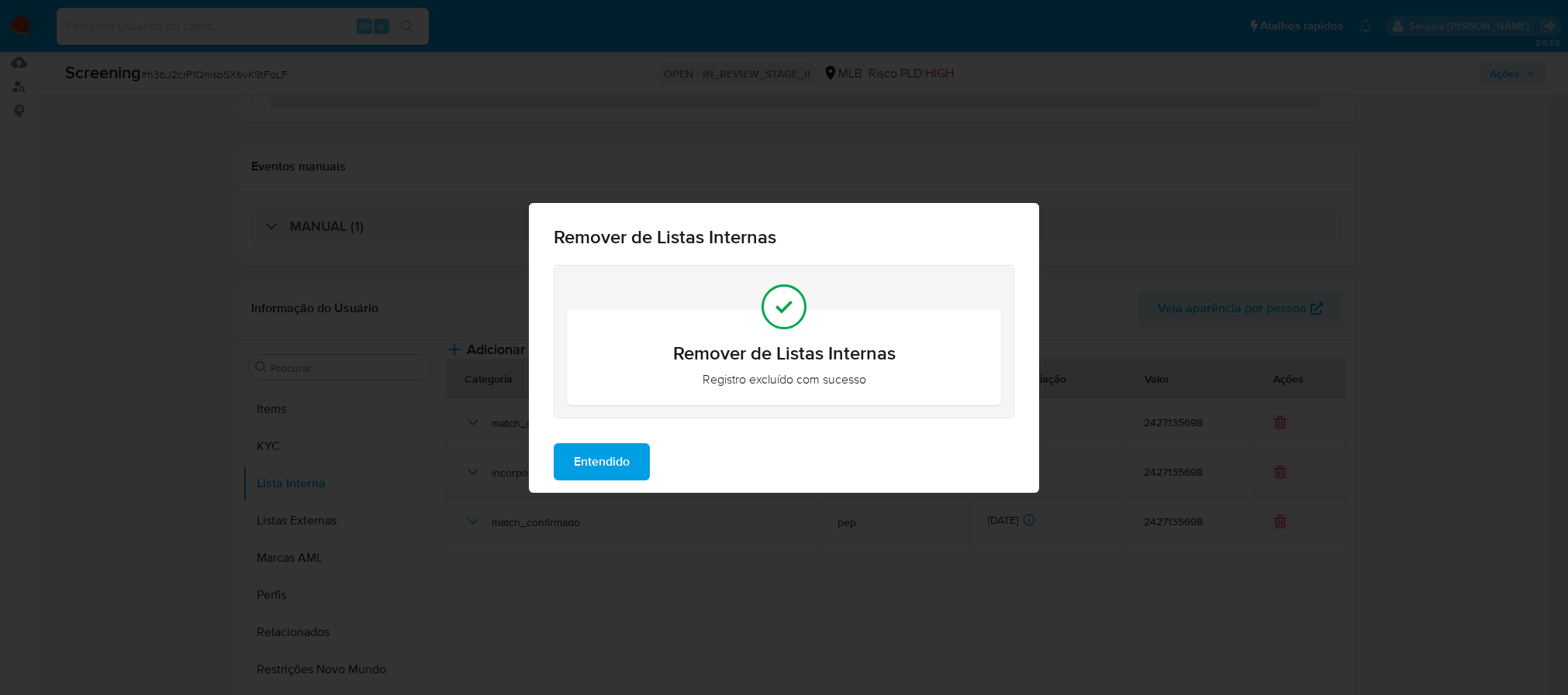
click at [593, 461] on span "Entendido" at bounding box center [602, 462] width 56 height 34
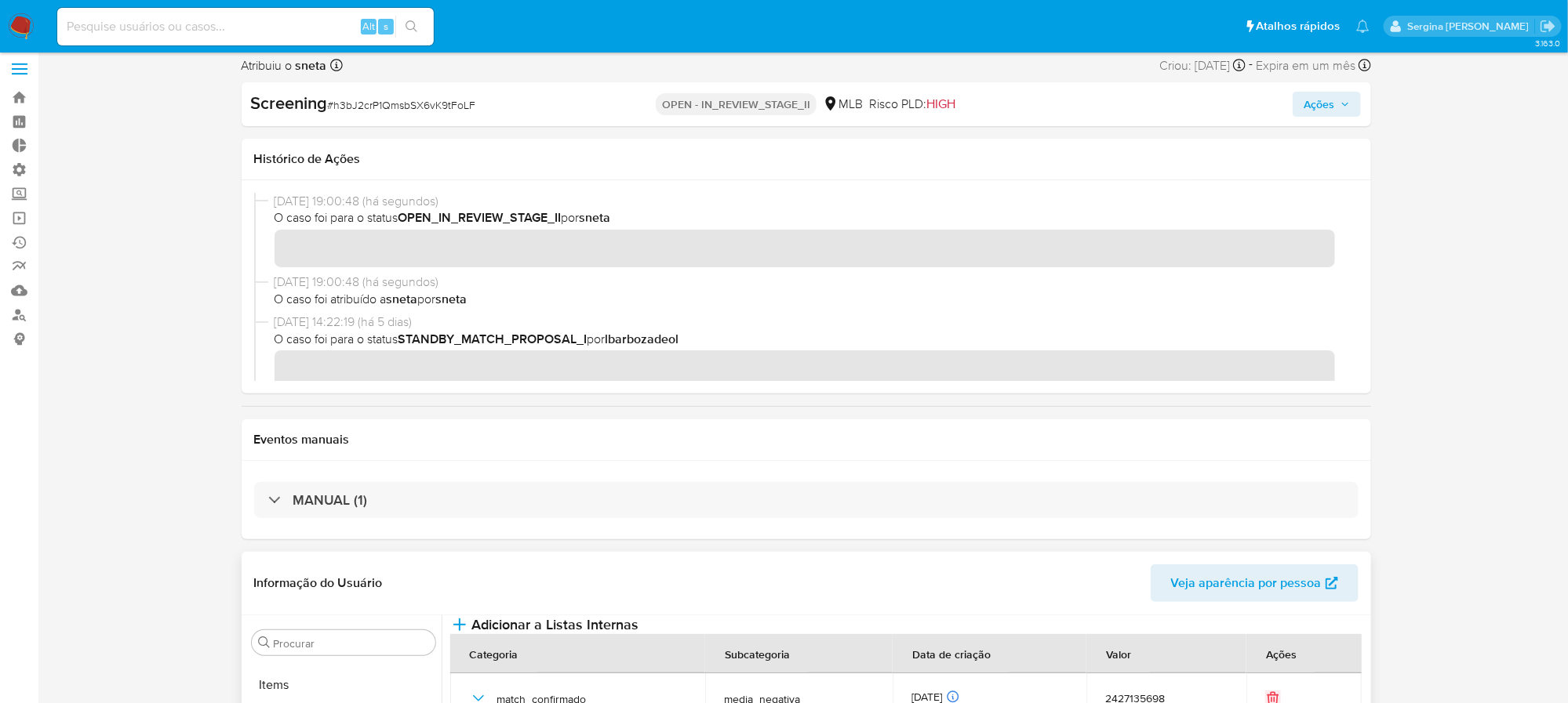
scroll to position [0, 0]
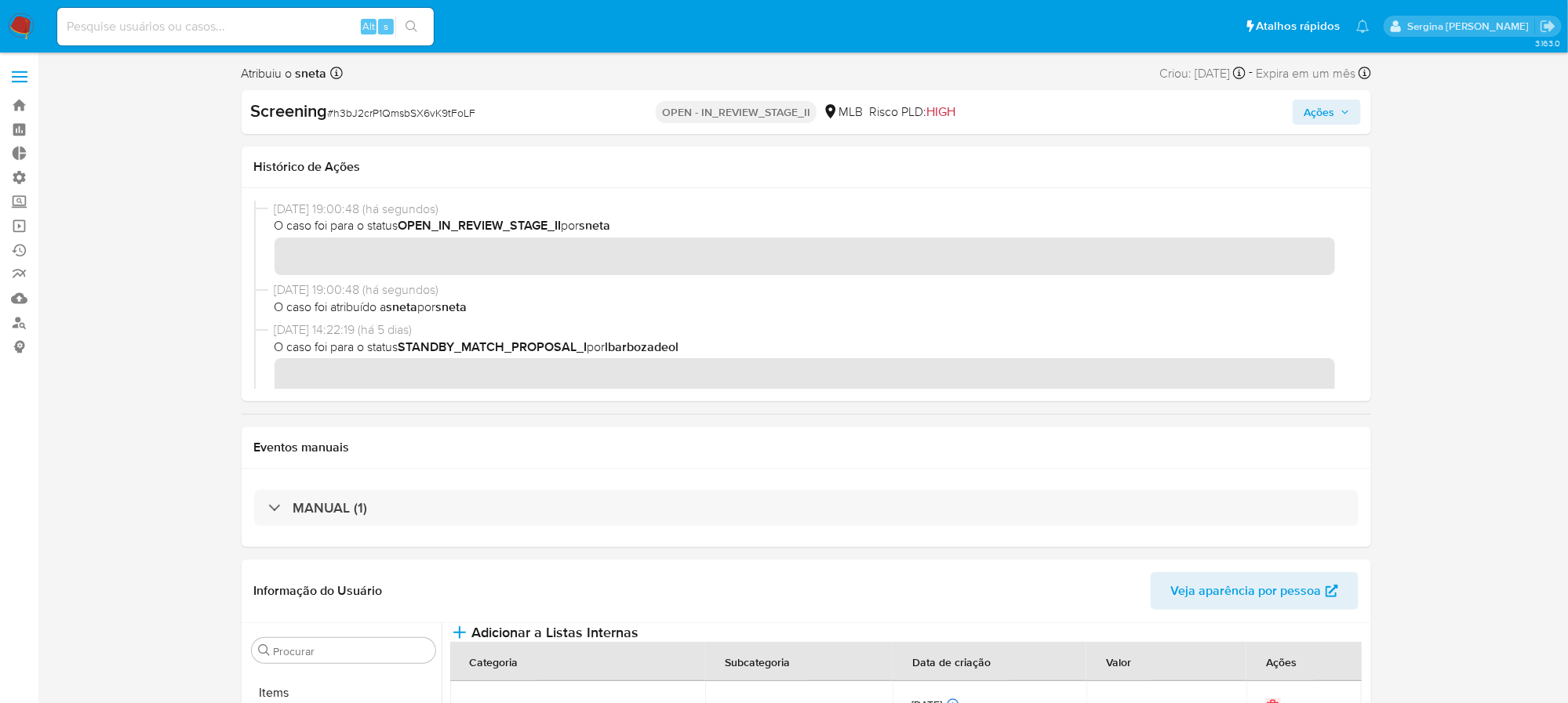
click at [1323, 104] on span "Ações" at bounding box center [1318, 112] width 30 height 25
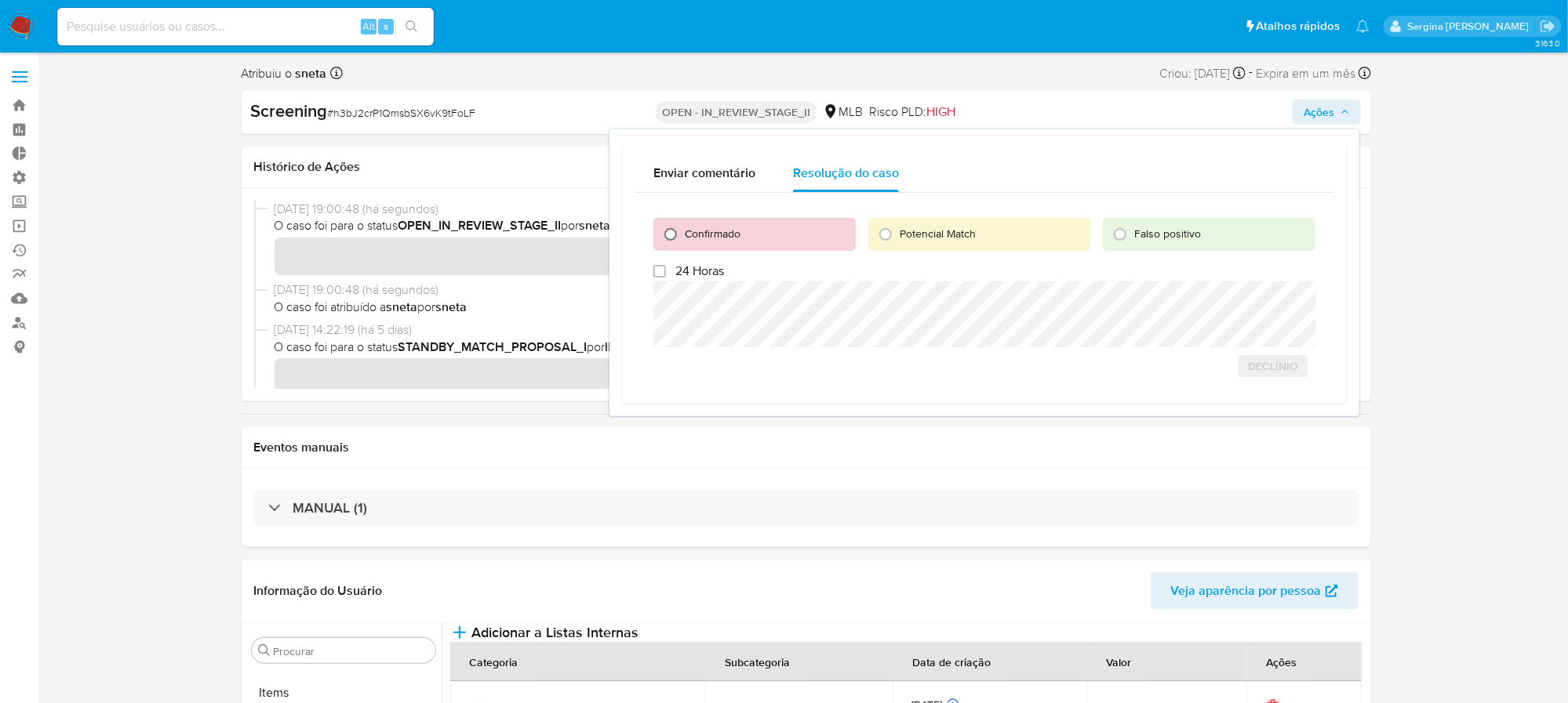
click at [674, 234] on input "Confirmado" at bounding box center [670, 234] width 25 height 25
radio input "true"
click at [1247, 367] on span "Cerrar caso" at bounding box center [1260, 366] width 75 height 22
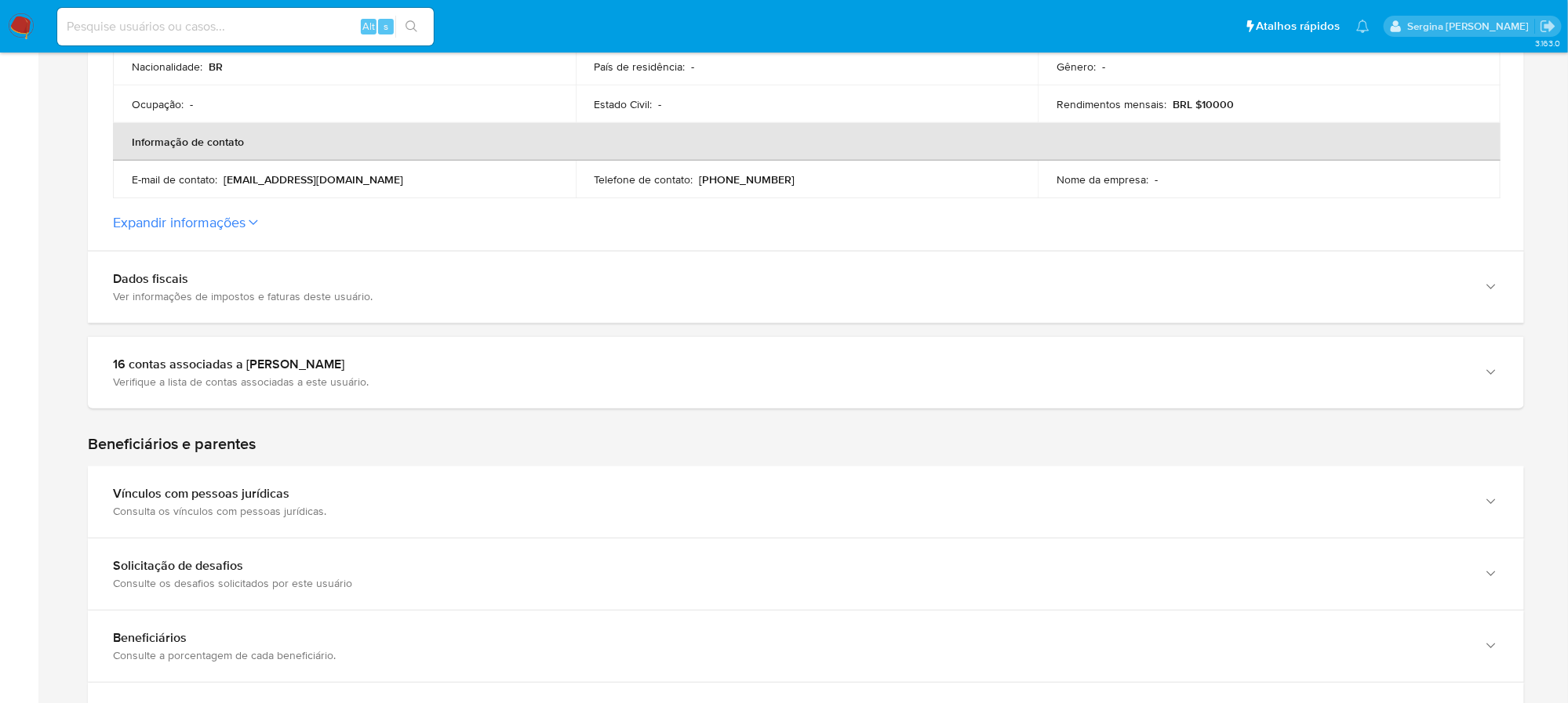
scroll to position [475, 0]
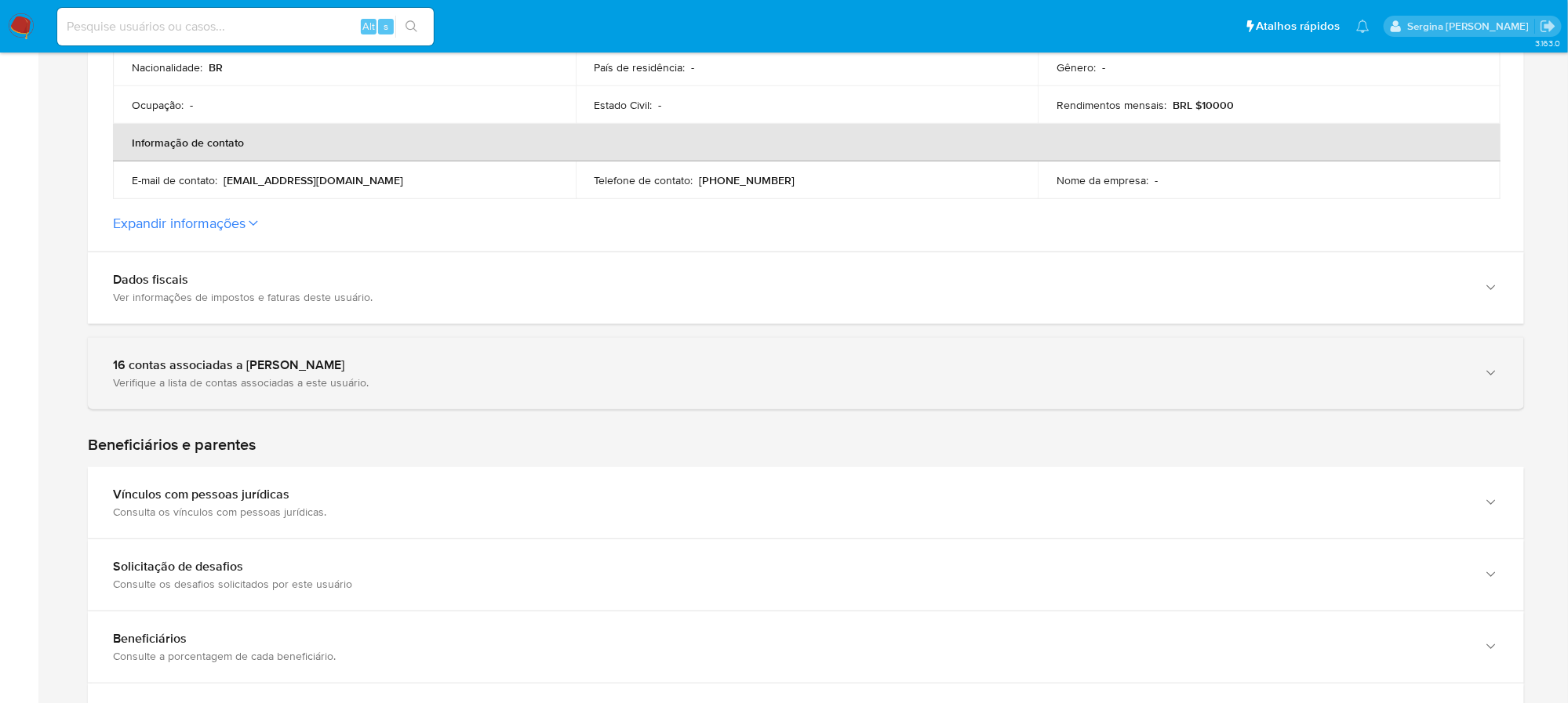
click at [920, 360] on div "16 contas associadas a [PERSON_NAME]" at bounding box center [790, 365] width 1355 height 16
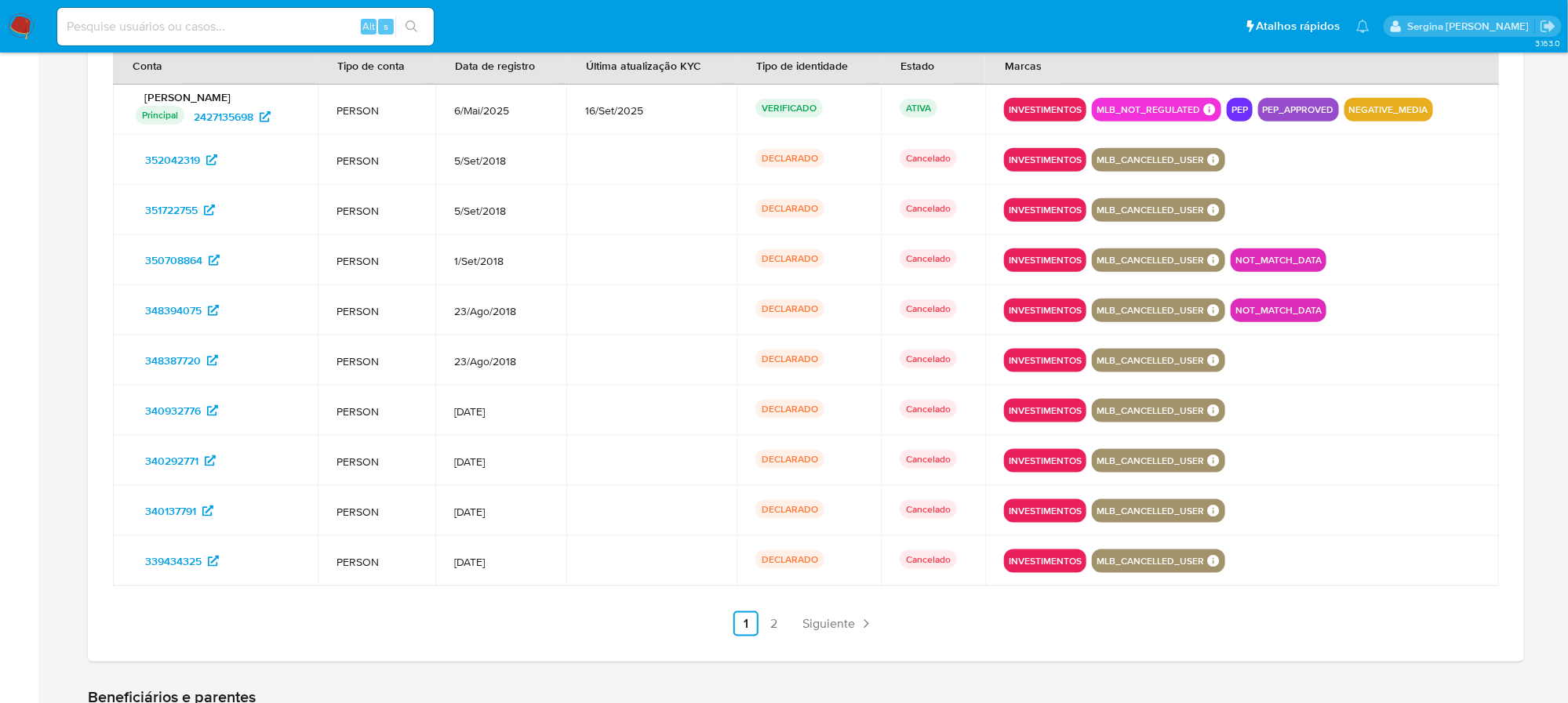
scroll to position [881, 0]
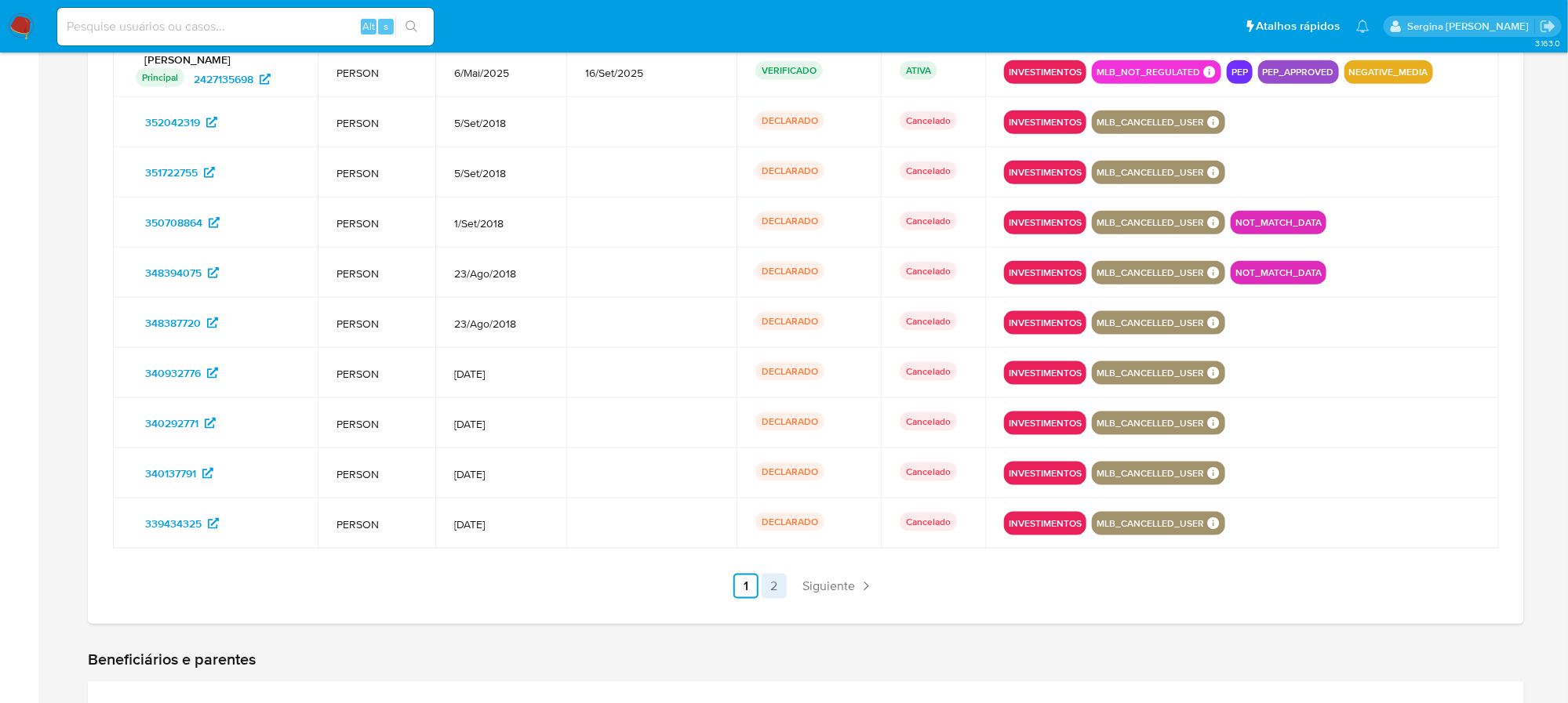
click at [777, 580] on link "2" at bounding box center [774, 586] width 25 height 25
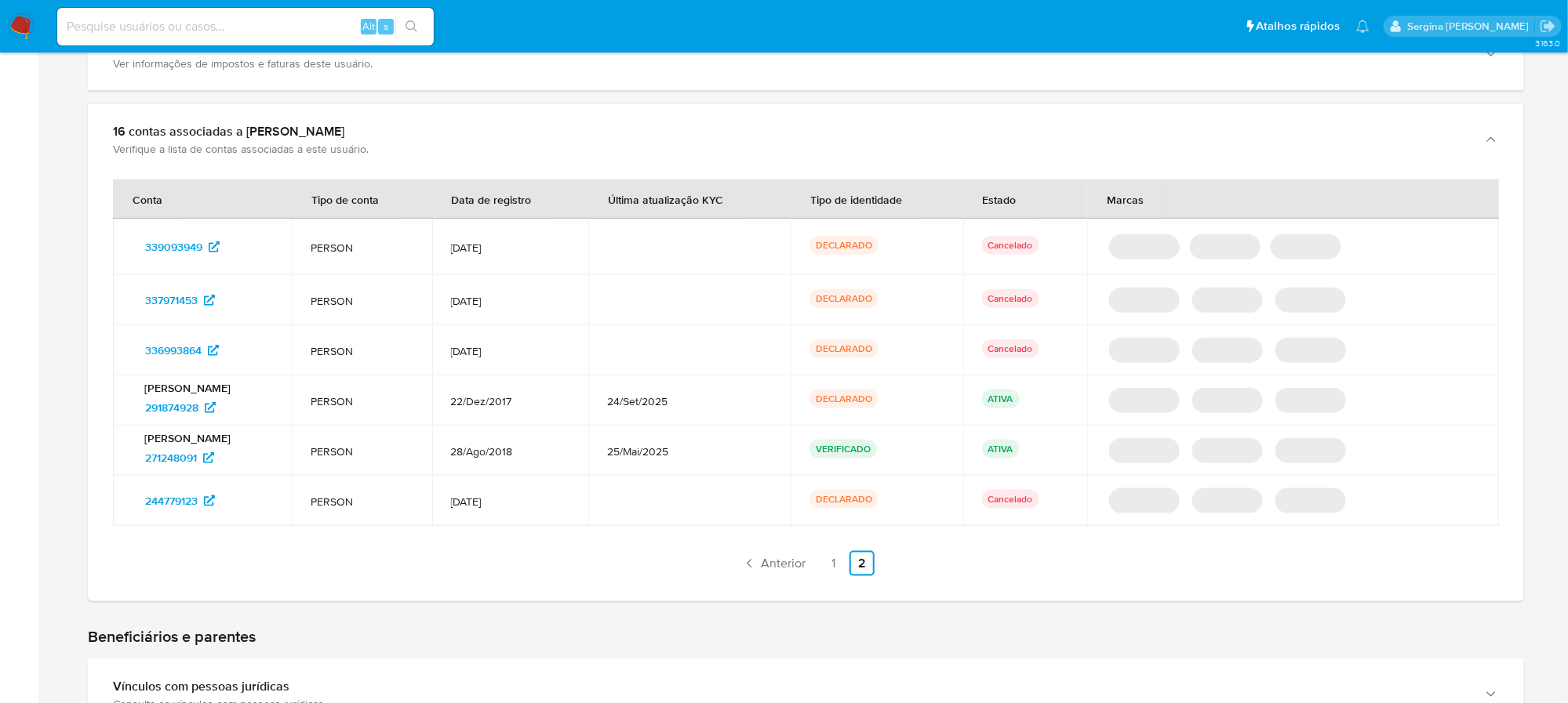
scroll to position [763, 0]
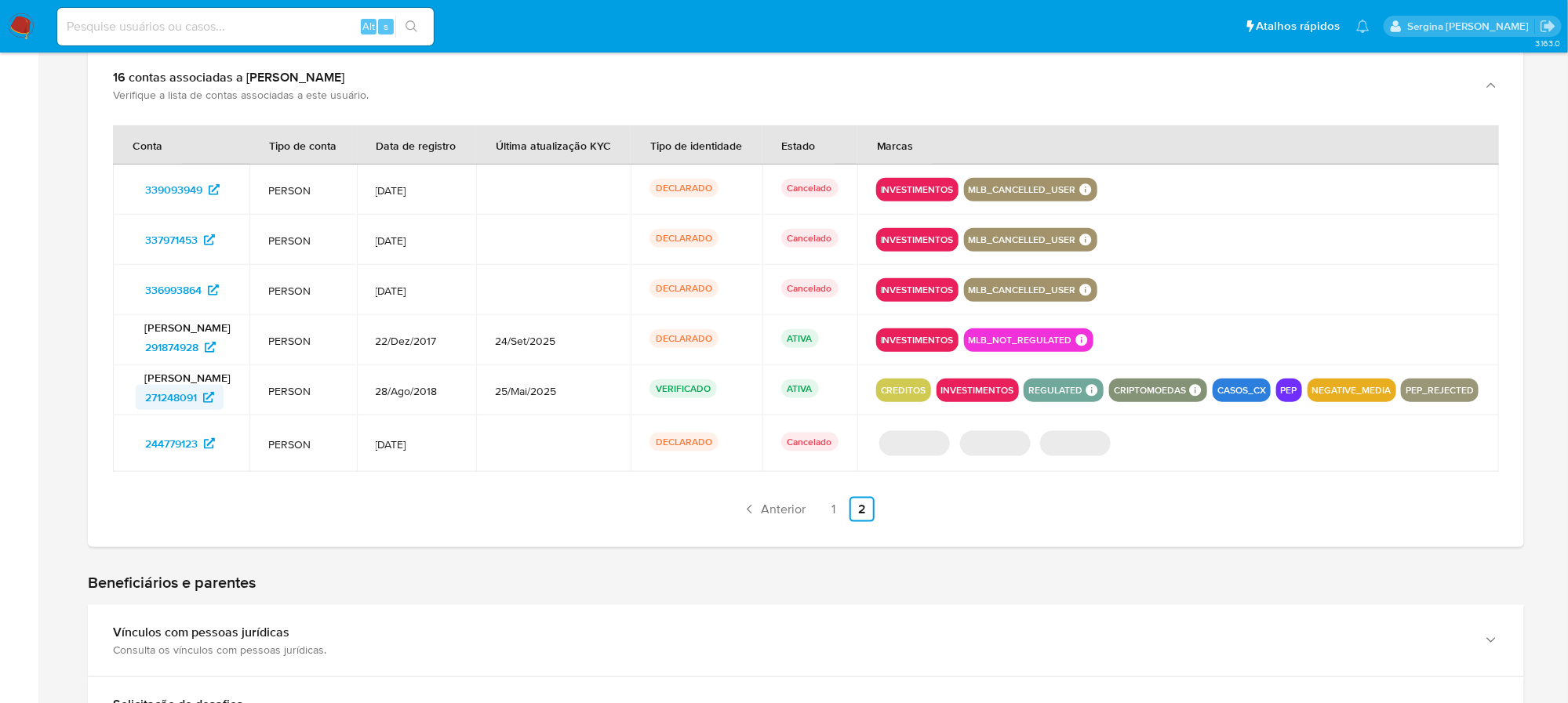
click at [201, 410] on span "271248091" at bounding box center [180, 398] width 69 height 25
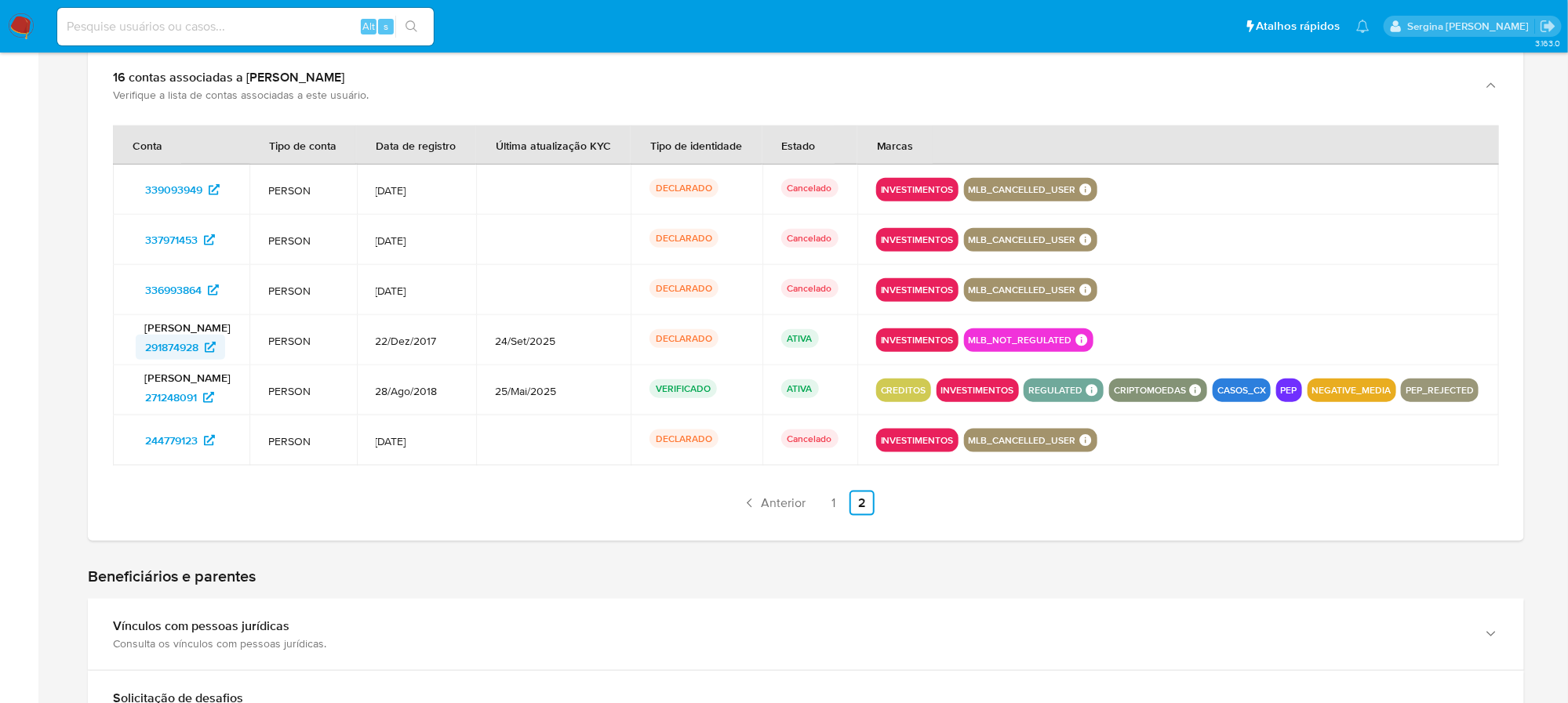
click at [207, 353] on icon at bounding box center [210, 347] width 11 height 11
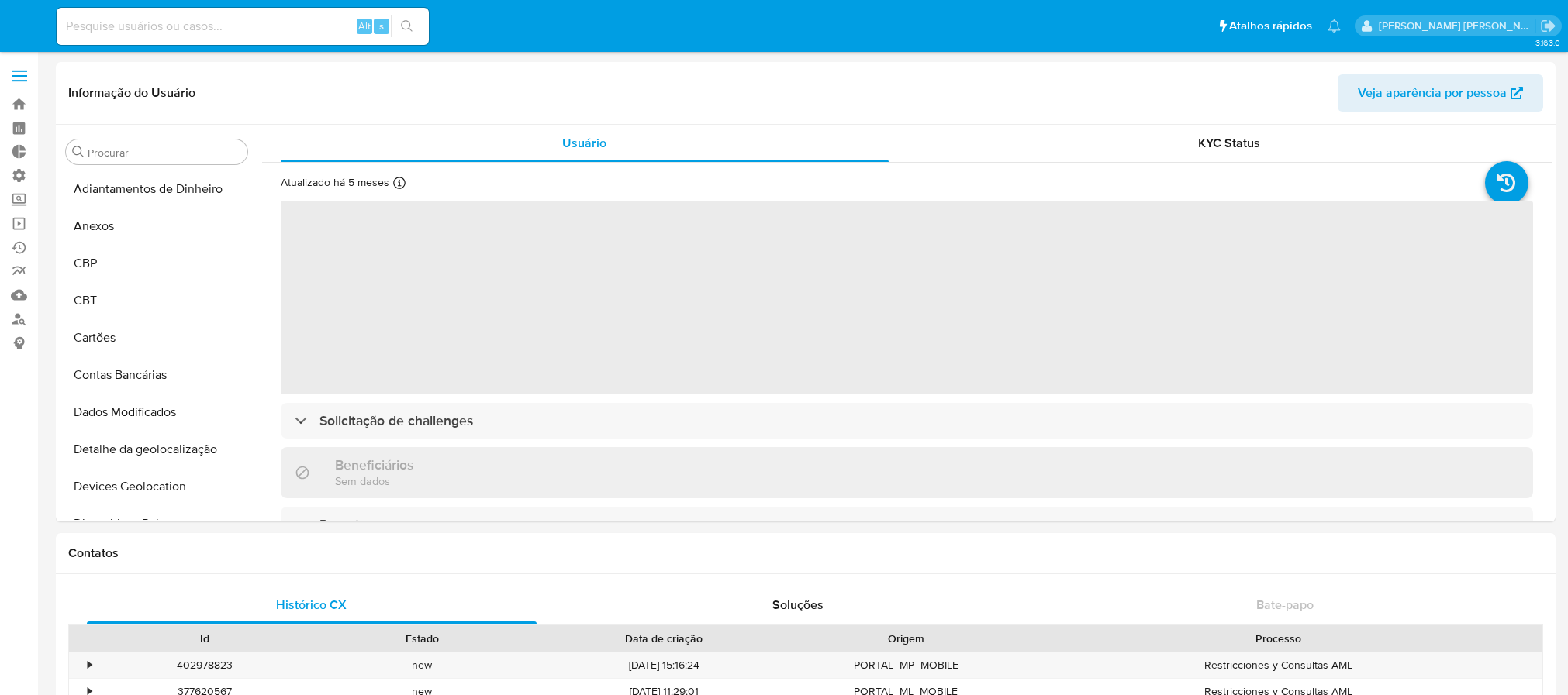
select select "10"
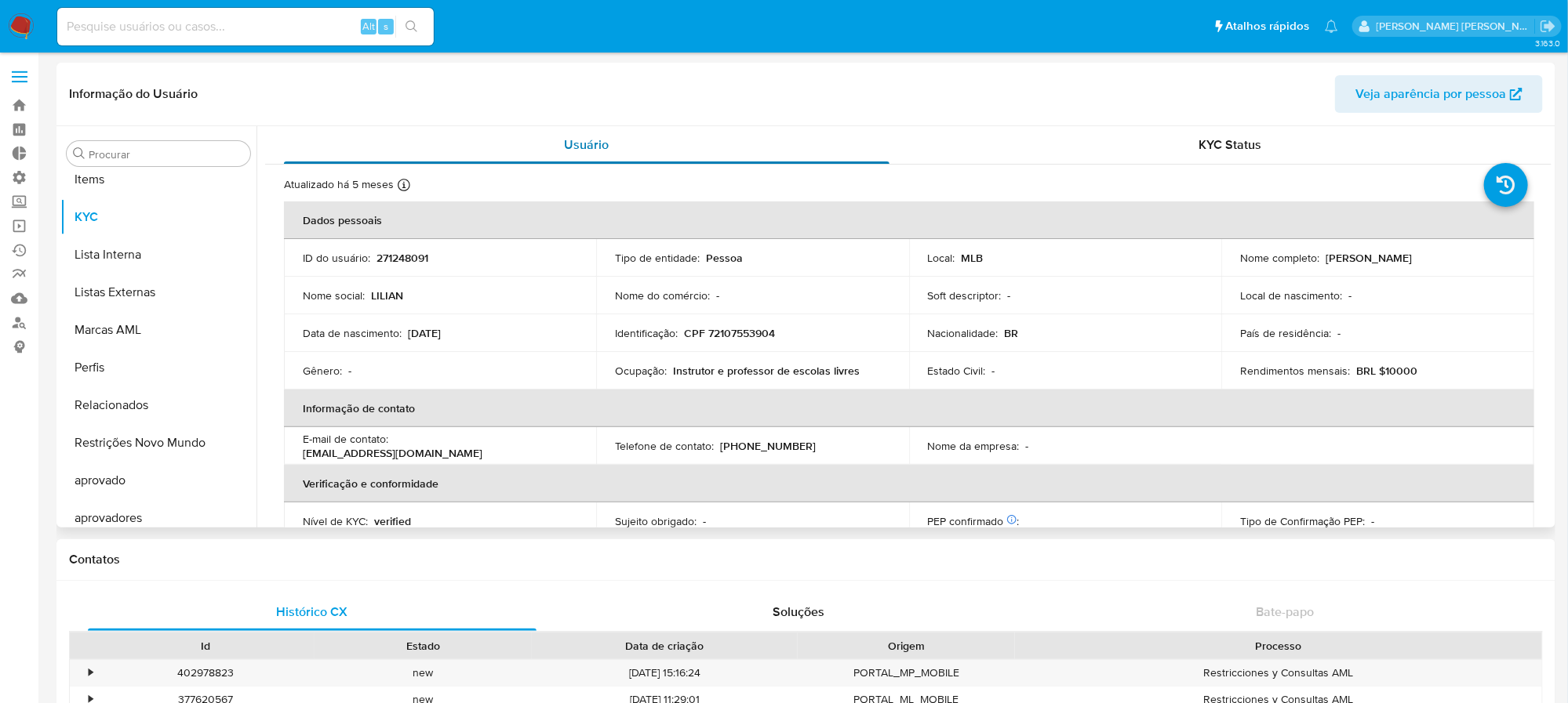
scroll to position [850, 0]
click at [177, 158] on input "Procurar" at bounding box center [167, 154] width 155 height 14
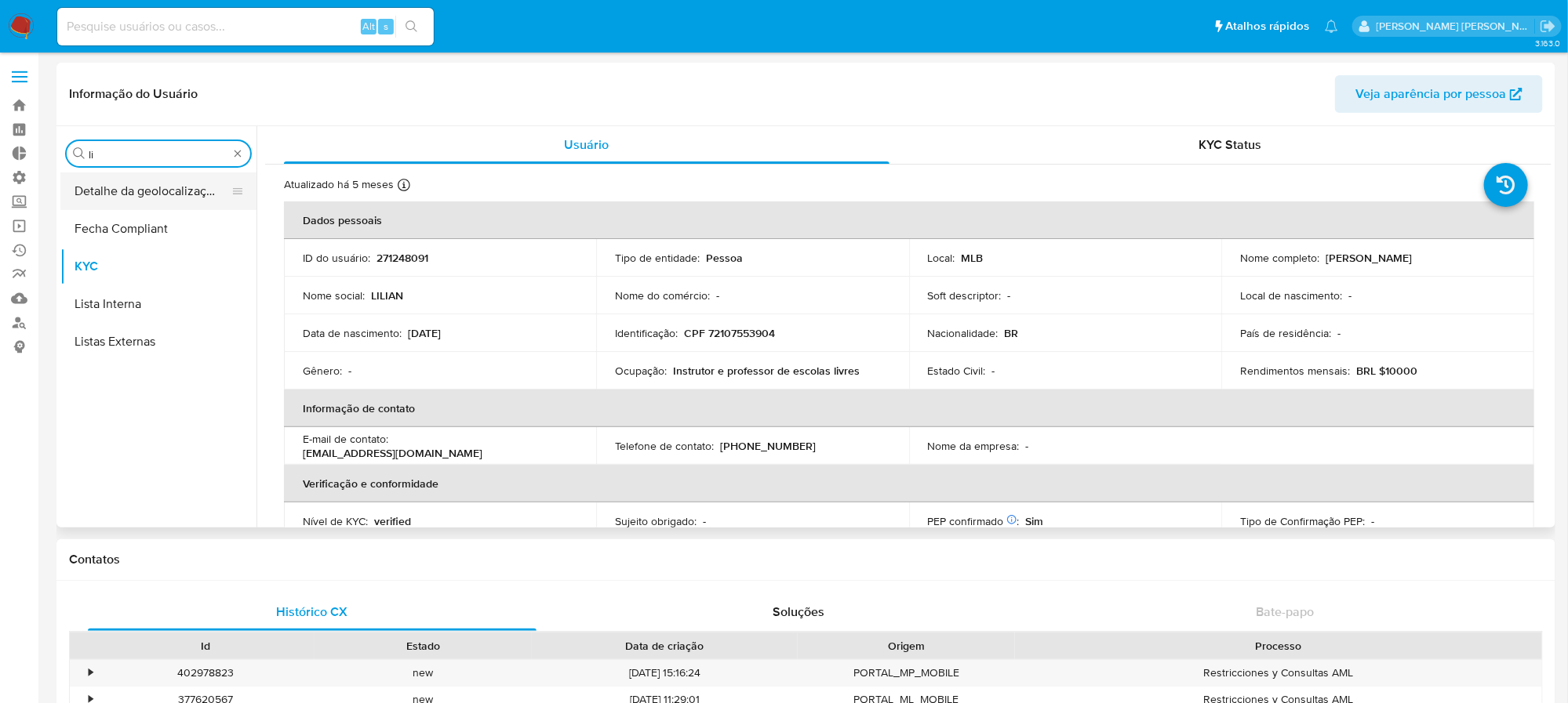
scroll to position [0, 0]
type input "li"
click at [165, 287] on button "Lista Interna" at bounding box center [152, 305] width 184 height 38
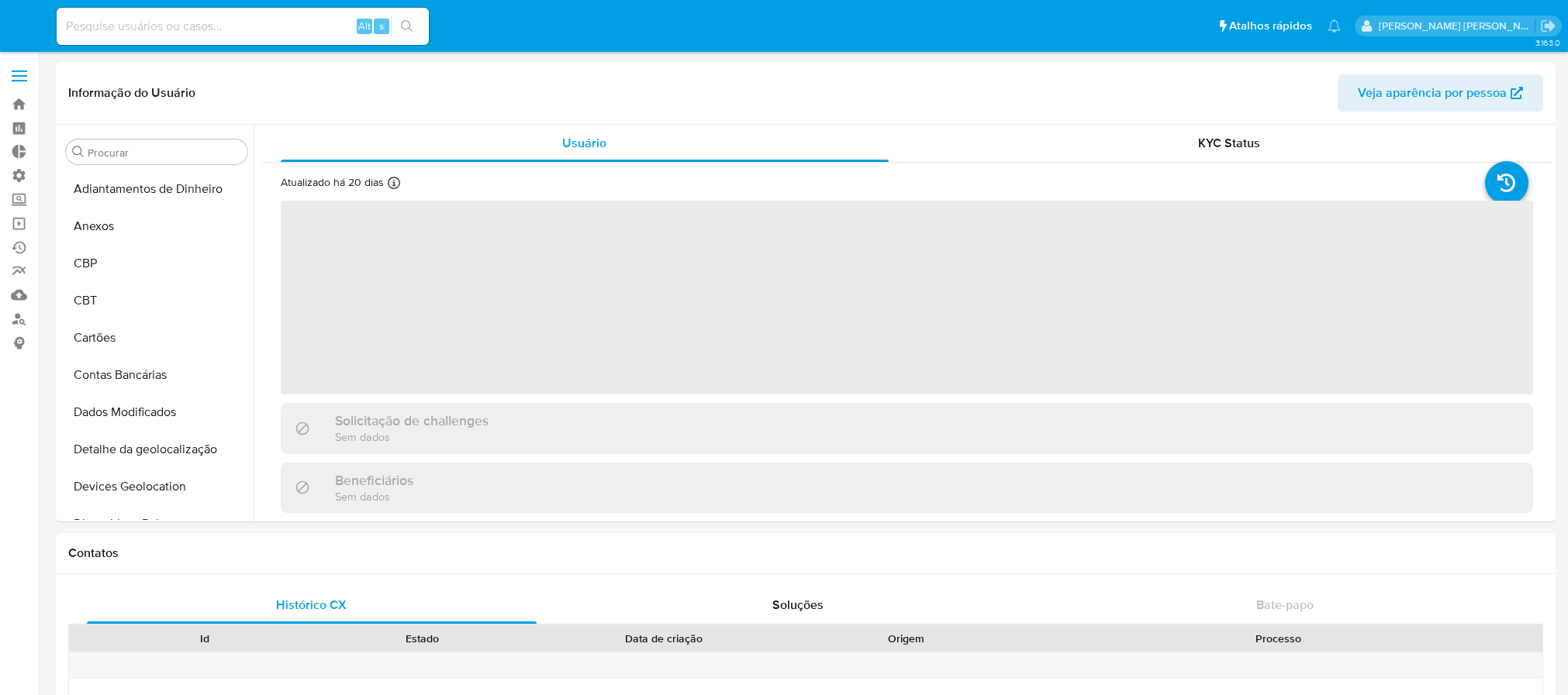
select select "10"
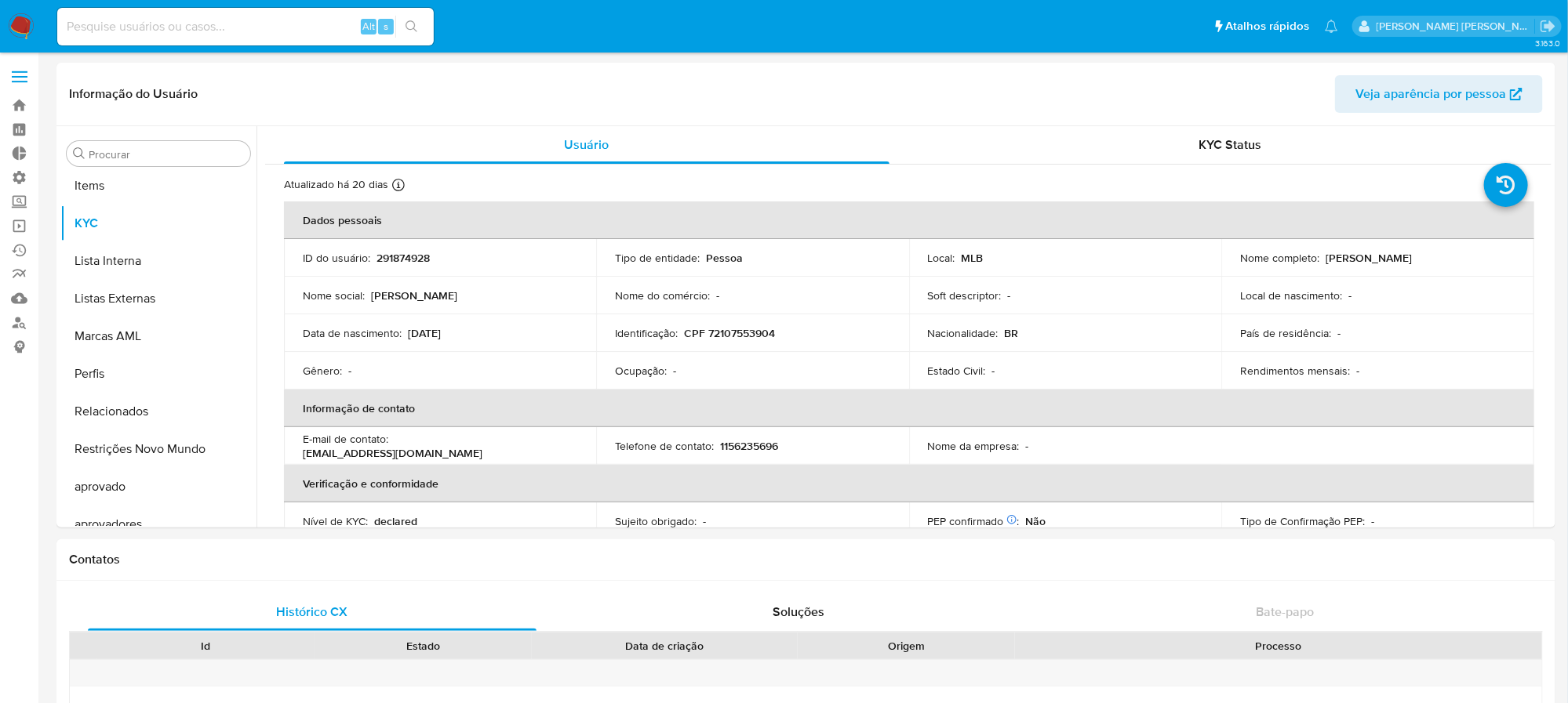
scroll to position [850, 0]
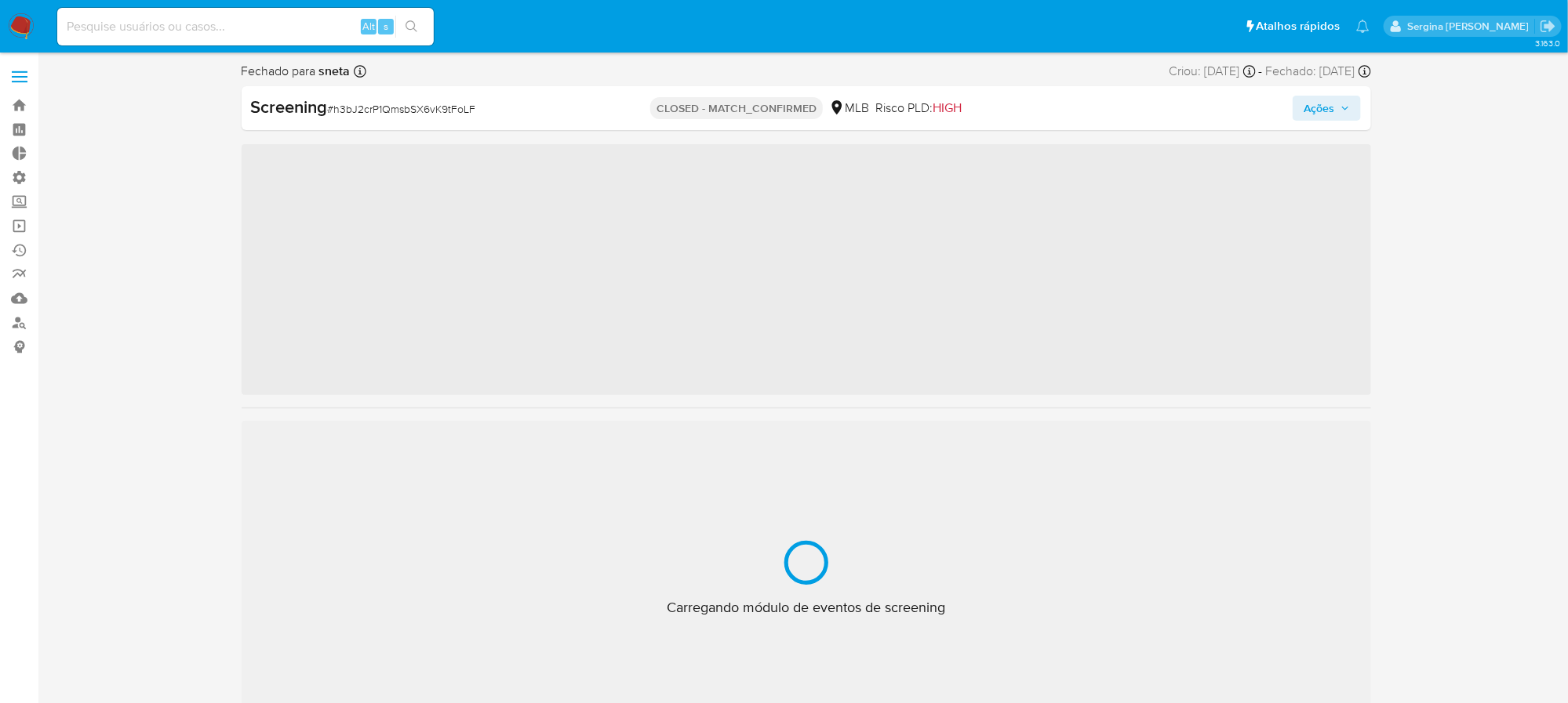
scroll to position [850, 0]
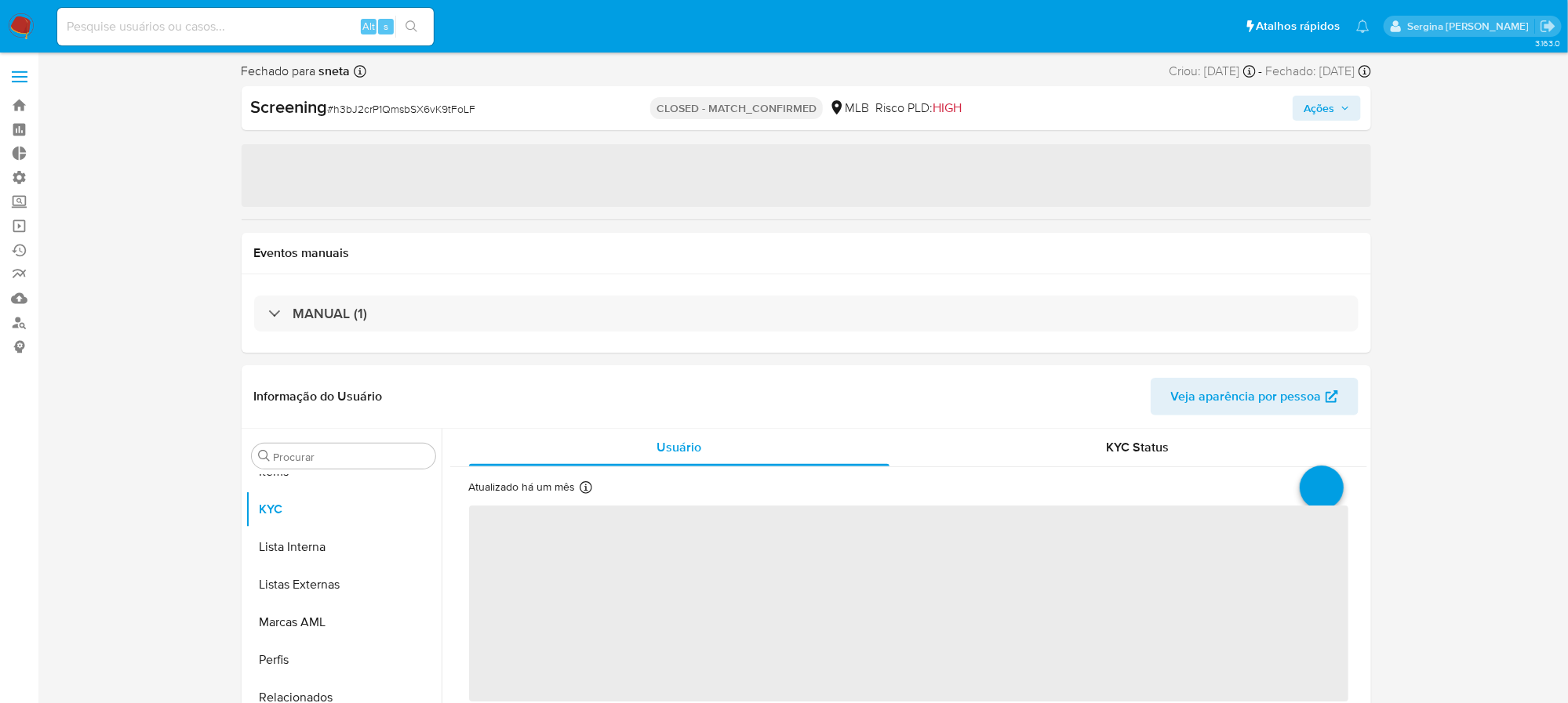
select select "10"
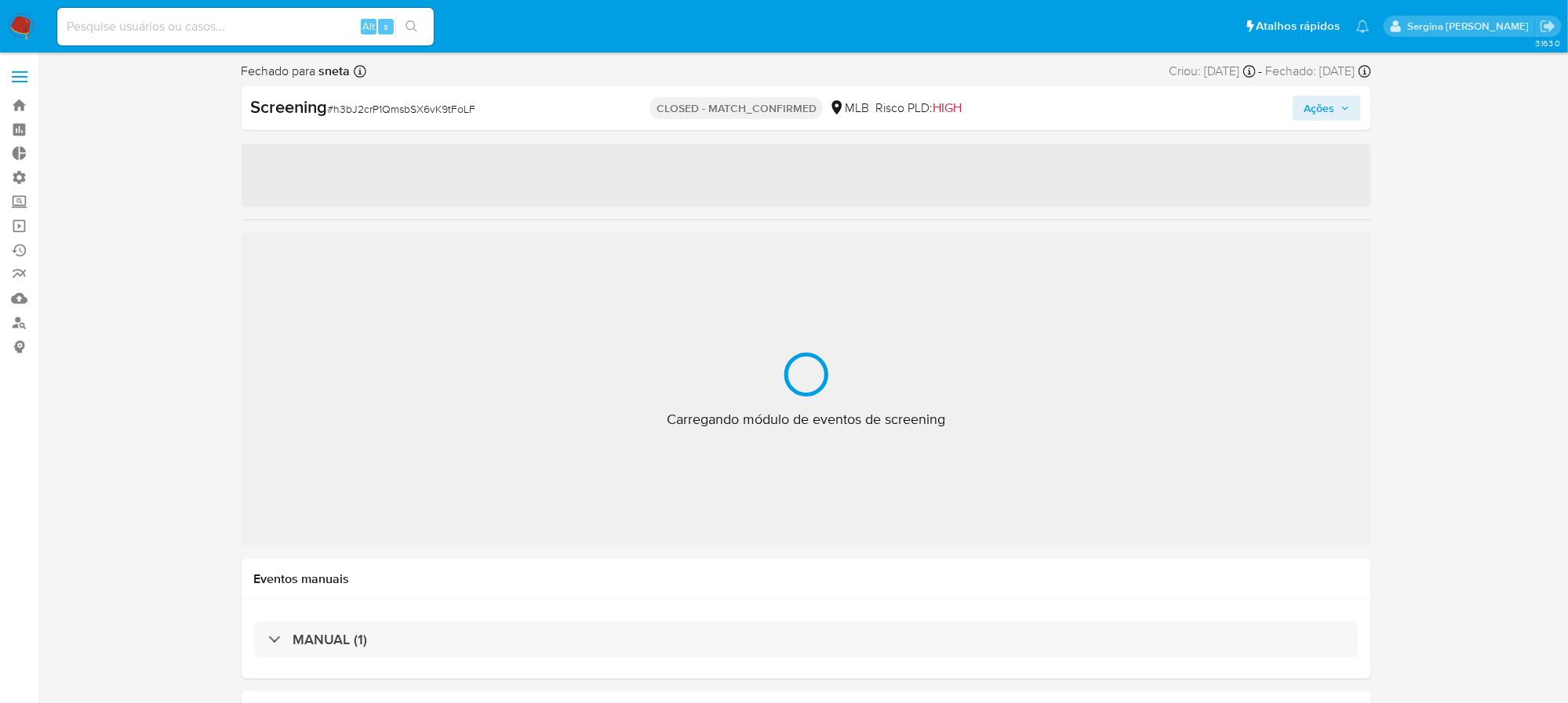
select select "10"
